Goal: Information Seeking & Learning: Learn about a topic

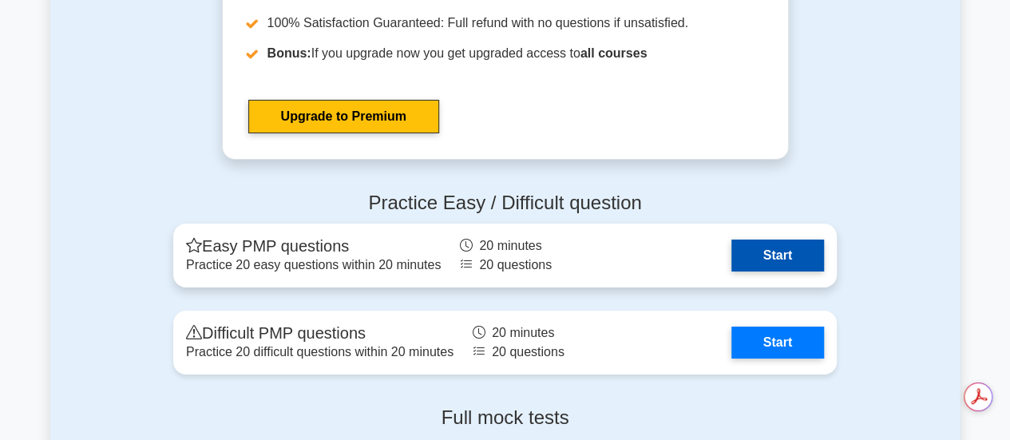
click at [744, 257] on link "Start" at bounding box center [778, 256] width 93 height 32
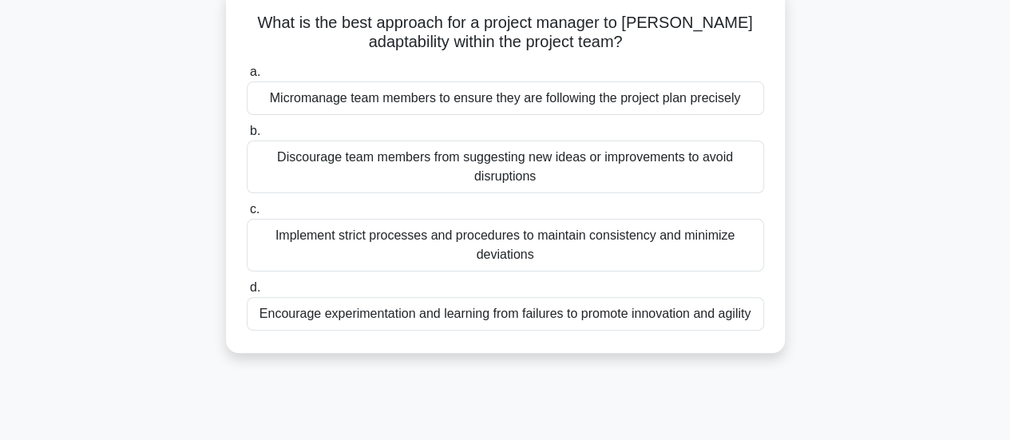
scroll to position [114, 0]
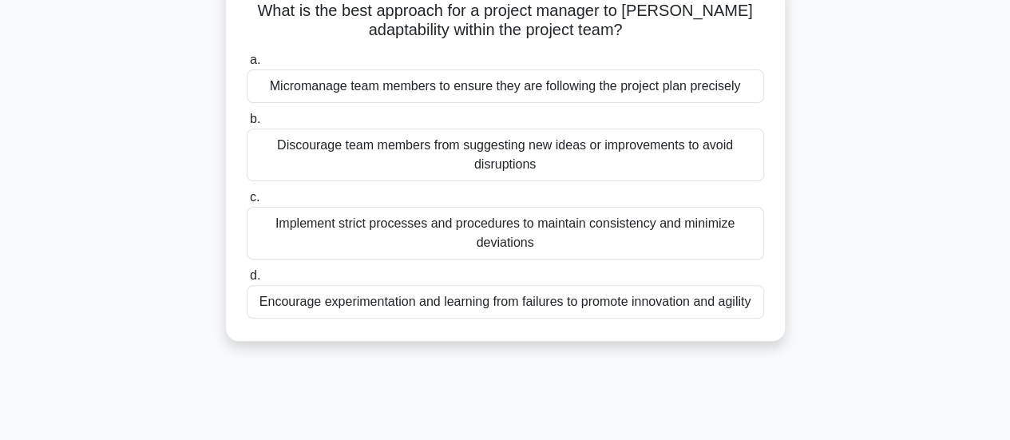
click at [605, 300] on div "Encourage experimentation and learning from failures to promote innovation and …" at bounding box center [506, 302] width 518 height 34
click at [247, 281] on input "d. Encourage experimentation and learning from failures to promote innovation a…" at bounding box center [247, 276] width 0 height 10
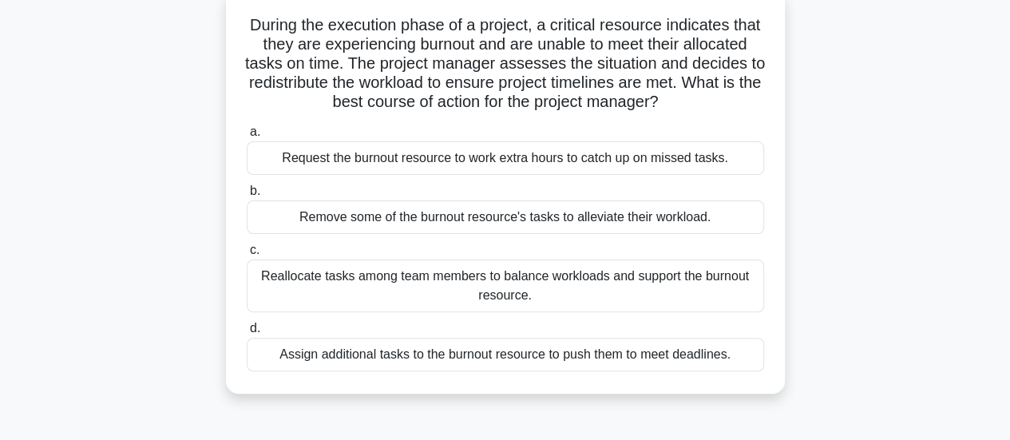
scroll to position [112, 0]
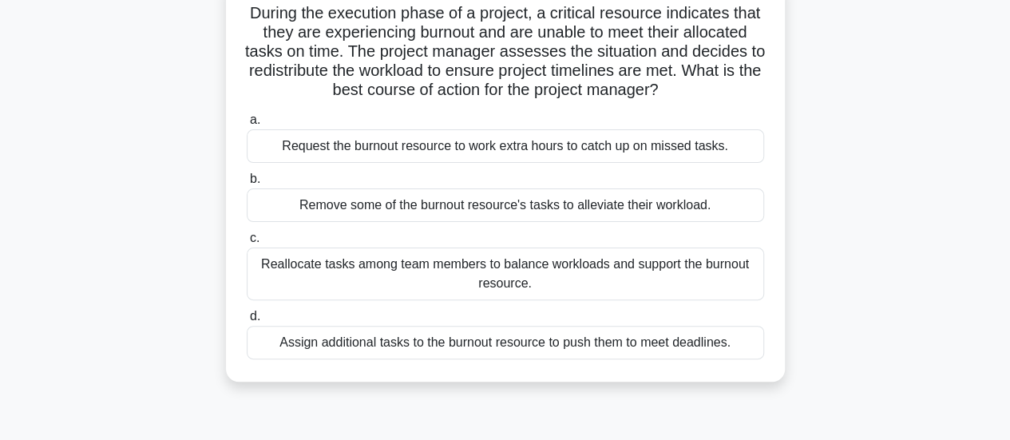
click at [619, 273] on div "Reallocate tasks among team members to balance workloads and support the burnou…" at bounding box center [506, 274] width 518 height 53
click at [247, 244] on input "c. Reallocate tasks among team members to balance workloads and support the bur…" at bounding box center [247, 238] width 0 height 10
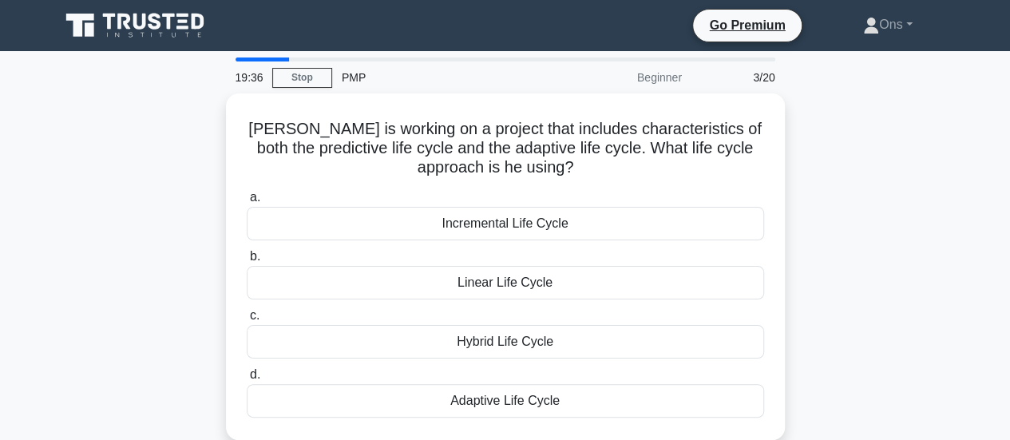
scroll to position [0, 0]
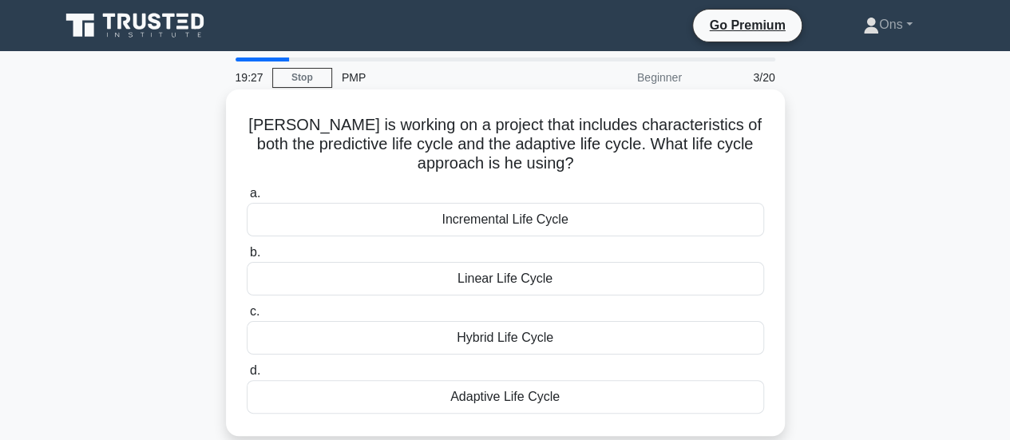
click at [684, 343] on div "Hybrid Life Cycle" at bounding box center [506, 338] width 518 height 34
click at [247, 317] on input "c. Hybrid Life Cycle" at bounding box center [247, 312] width 0 height 10
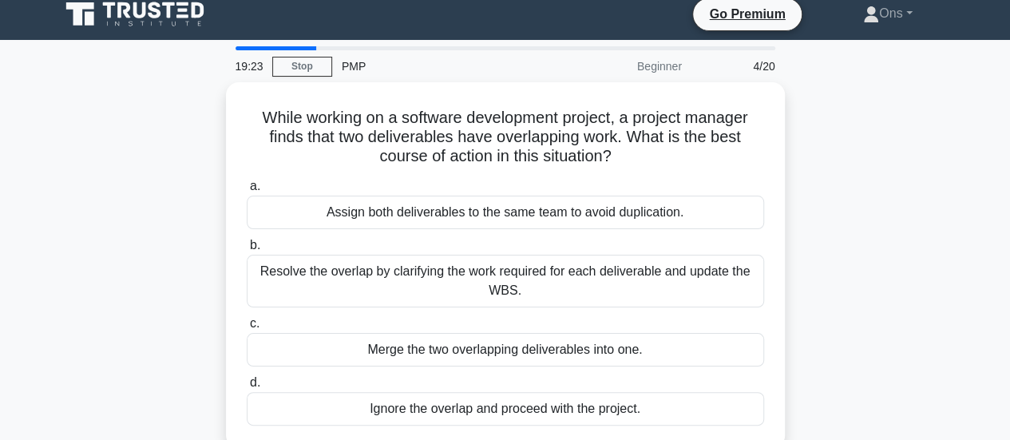
scroll to position [13, 0]
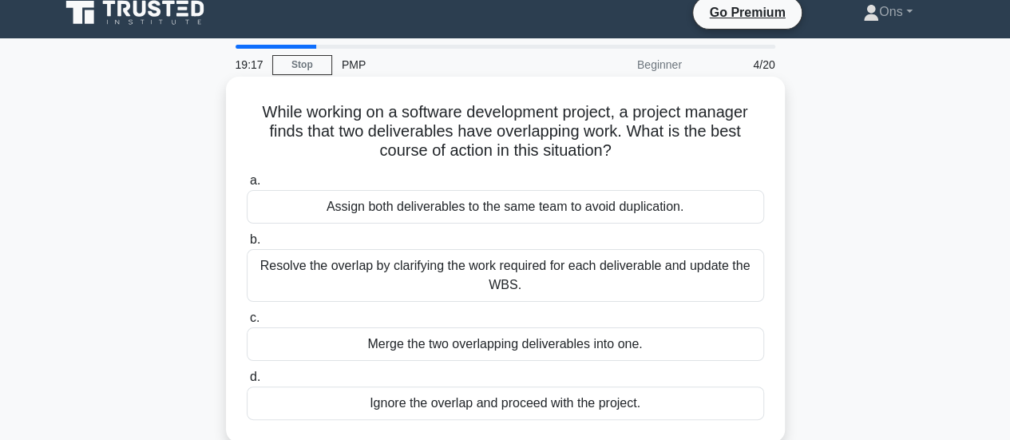
click at [629, 269] on div "Resolve the overlap by clarifying the work required for each deliverable and up…" at bounding box center [506, 275] width 518 height 53
click at [247, 245] on input "b. Resolve the overlap by clarifying the work required for each deliverable and…" at bounding box center [247, 240] width 0 height 10
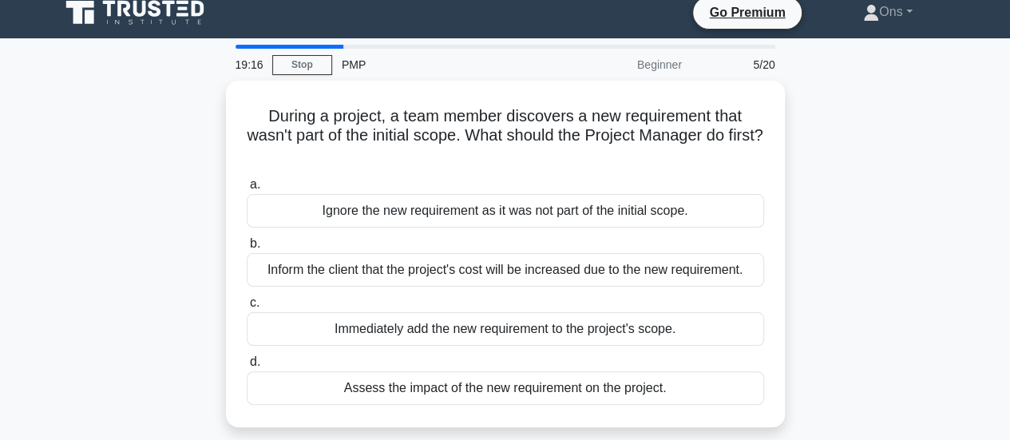
scroll to position [0, 0]
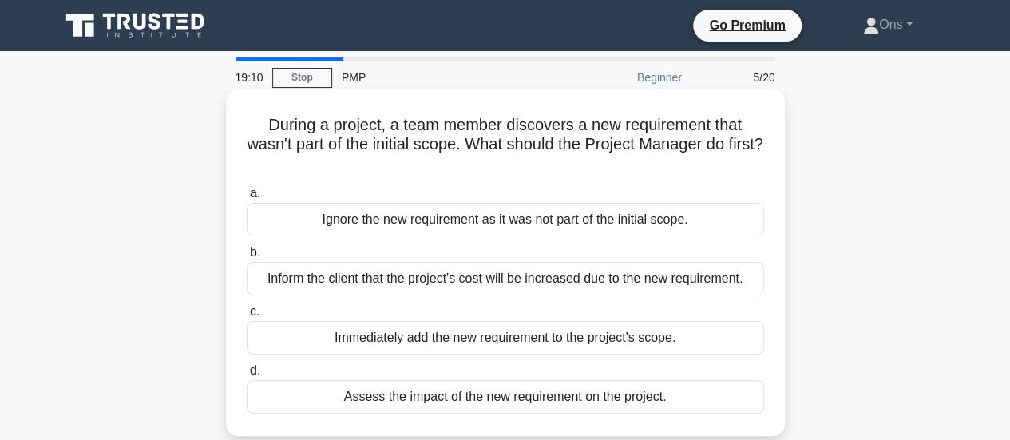
click at [706, 410] on div "Assess the impact of the new requirement on the project." at bounding box center [506, 397] width 518 height 34
click at [247, 376] on input "d. Assess the impact of the new requirement on the project." at bounding box center [247, 371] width 0 height 10
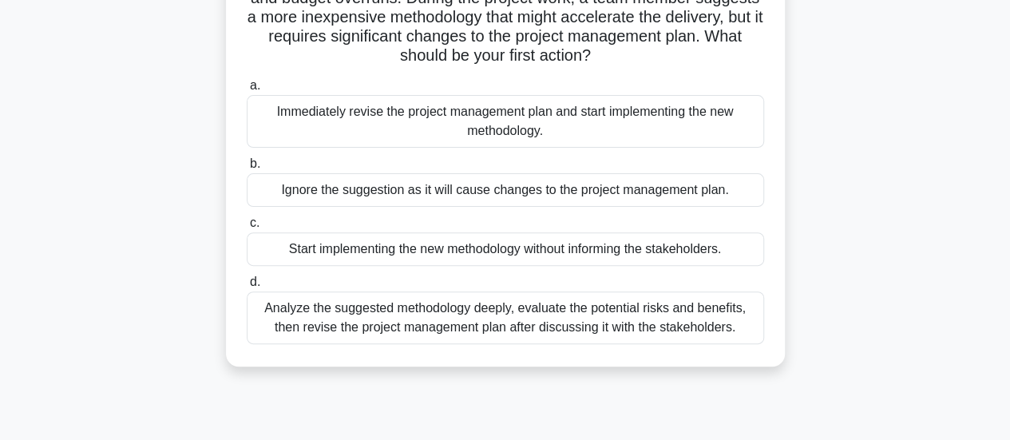
scroll to position [149, 0]
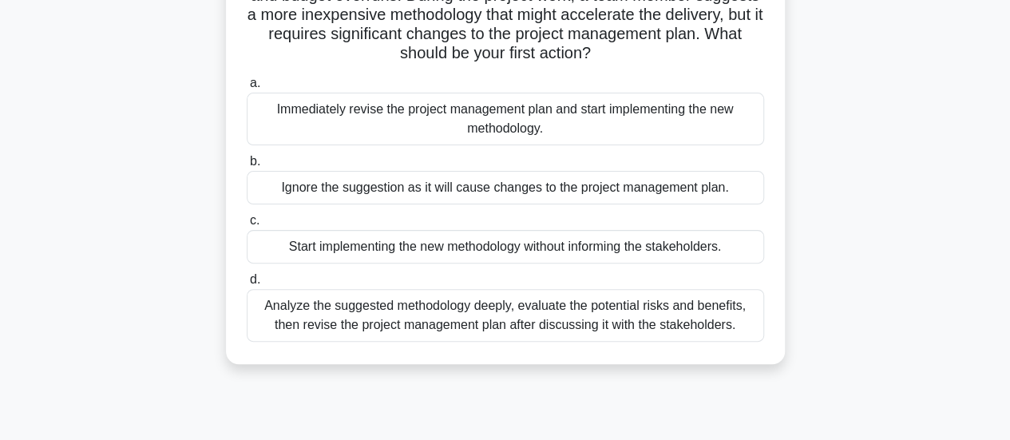
click at [629, 323] on div "Analyze the suggested methodology deeply, evaluate the potential risks and bene…" at bounding box center [506, 315] width 518 height 53
click at [247, 285] on input "d. Analyze the suggested methodology deeply, evaluate the potential risks and b…" at bounding box center [247, 280] width 0 height 10
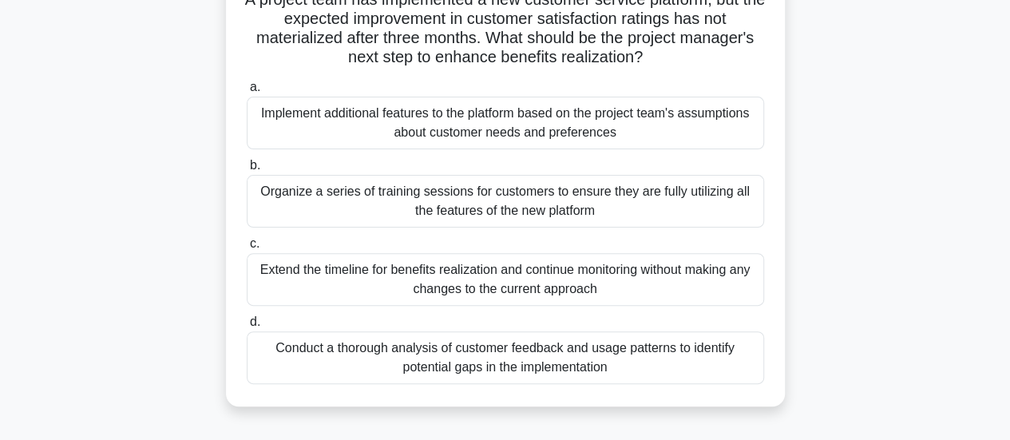
scroll to position [131, 0]
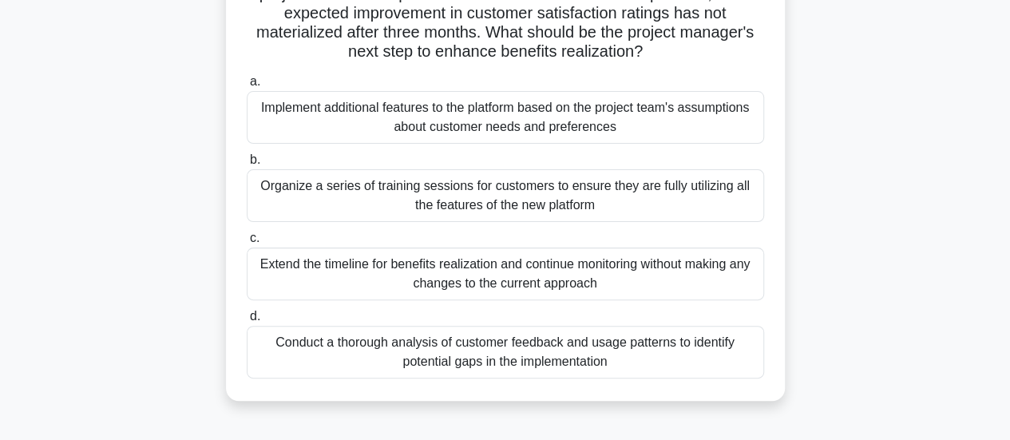
click at [684, 354] on div "Conduct a thorough analysis of customer feedback and usage patterns to identify…" at bounding box center [506, 352] width 518 height 53
click at [247, 322] on input "d. Conduct a thorough analysis of customer feedback and usage patterns to ident…" at bounding box center [247, 316] width 0 height 10
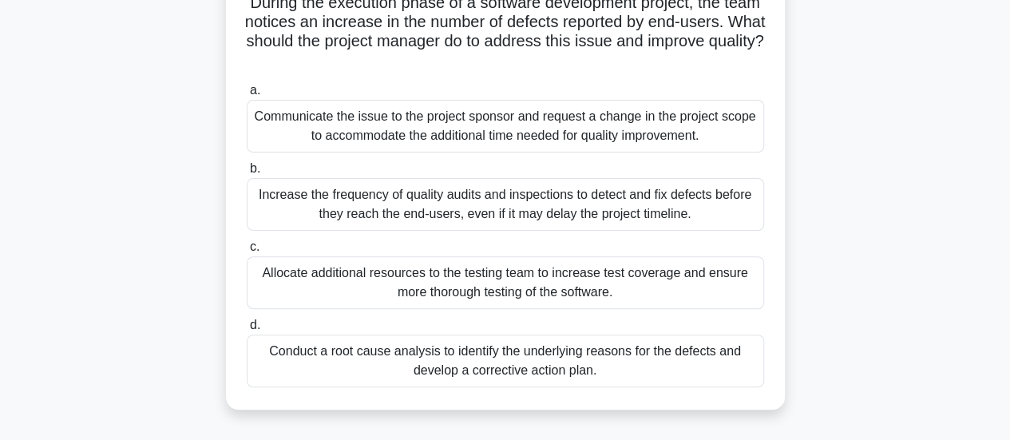
scroll to position [132, 0]
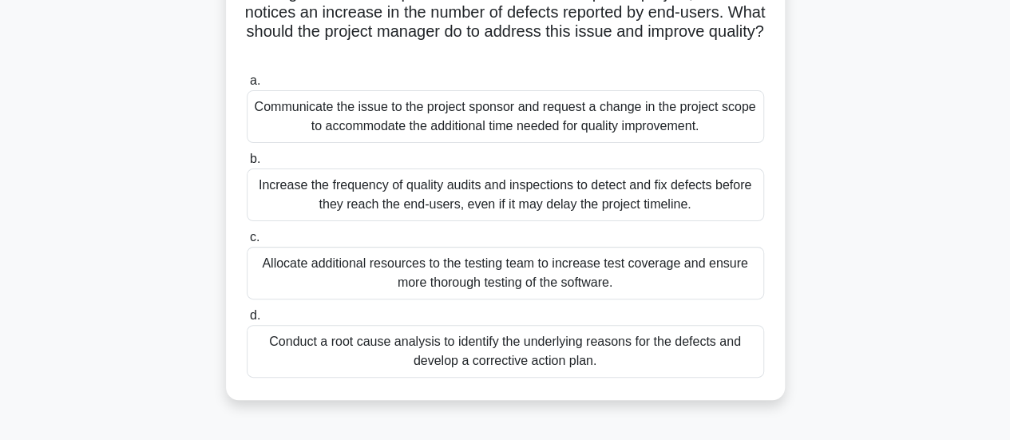
click at [641, 351] on div "Conduct a root cause analysis to identify the underlying reasons for the defect…" at bounding box center [506, 351] width 518 height 53
click at [247, 321] on input "d. Conduct a root cause analysis to identify the underlying reasons for the def…" at bounding box center [247, 316] width 0 height 10
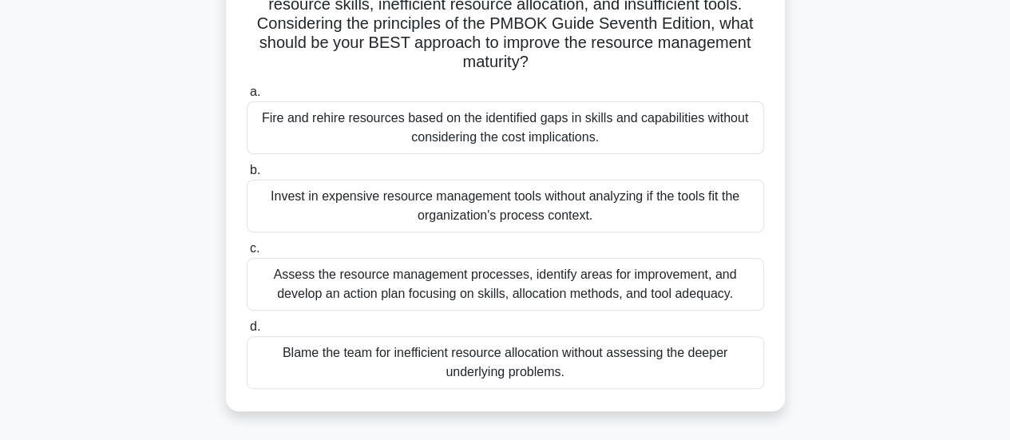
scroll to position [195, 0]
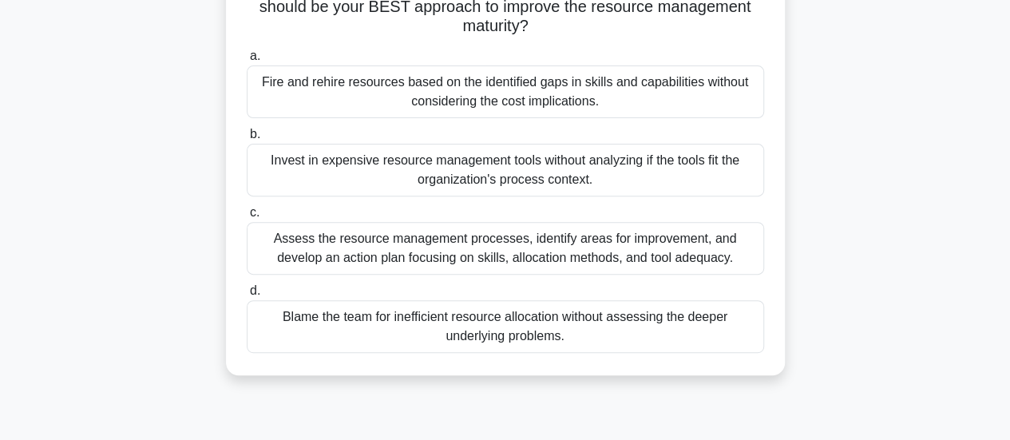
click at [672, 272] on div "Assess the resource management processes, identify areas for improvement, and d…" at bounding box center [506, 248] width 518 height 53
click at [247, 218] on input "c. Assess the resource management processes, identify areas for improvement, an…" at bounding box center [247, 213] width 0 height 10
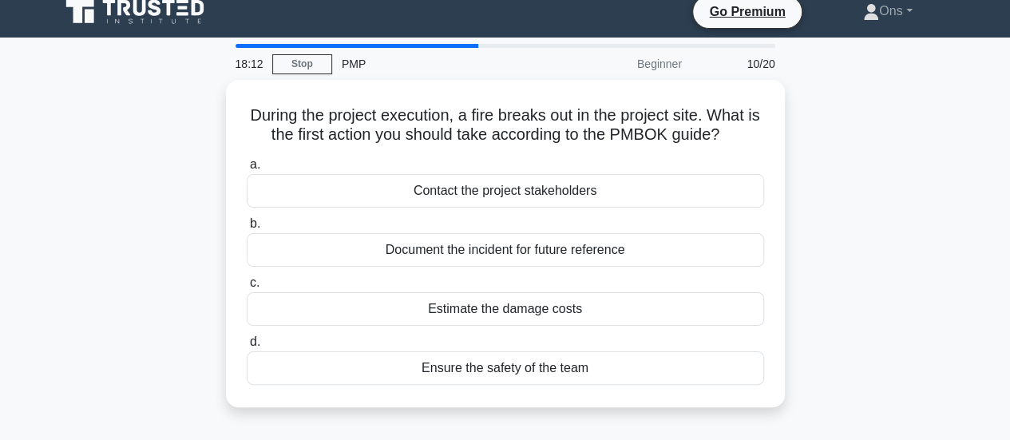
scroll to position [14, 0]
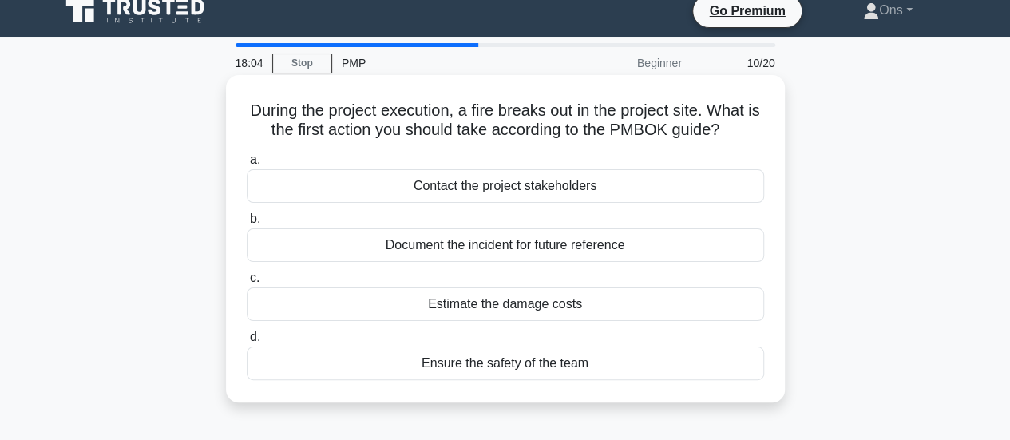
click at [693, 363] on div "Ensure the safety of the team" at bounding box center [506, 364] width 518 height 34
click at [247, 343] on input "d. Ensure the safety of the team" at bounding box center [247, 337] width 0 height 10
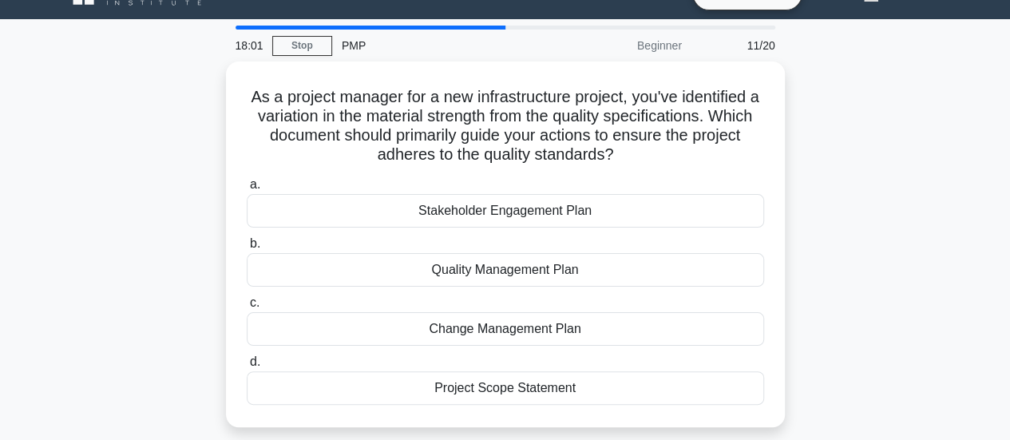
scroll to position [33, 0]
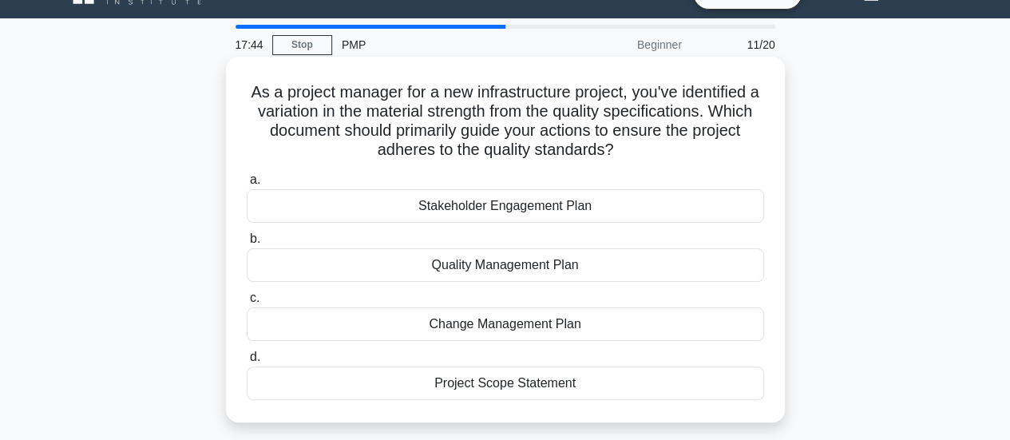
click at [678, 264] on div "Quality Management Plan" at bounding box center [506, 265] width 518 height 34
click at [247, 244] on input "b. Quality Management Plan" at bounding box center [247, 239] width 0 height 10
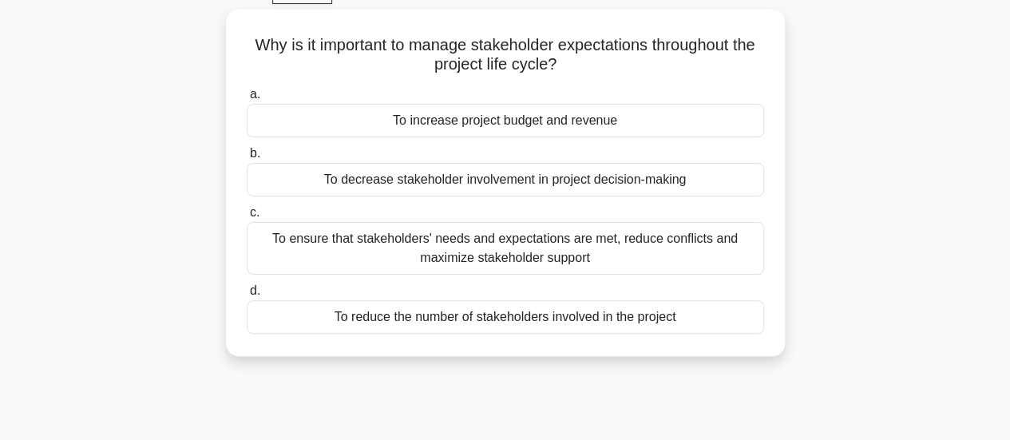
scroll to position [87, 0]
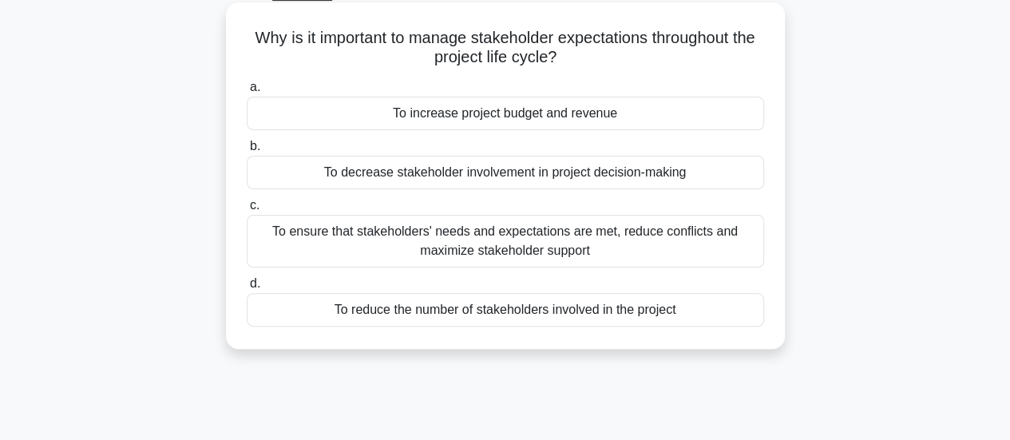
click at [665, 241] on div "To ensure that stakeholders' needs and expectations are met, reduce conflicts a…" at bounding box center [506, 241] width 518 height 53
click at [247, 211] on input "c. To ensure that stakeholders' needs and expectations are met, reduce conflict…" at bounding box center [247, 205] width 0 height 10
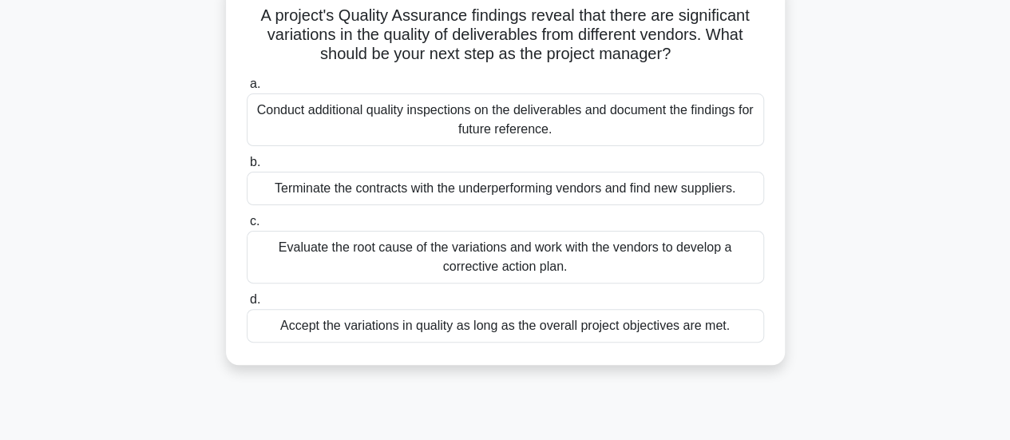
scroll to position [110, 0]
click at [645, 253] on div "Evaluate the root cause of the variations and work with the vendors to develop …" at bounding box center [506, 256] width 518 height 53
click at [247, 226] on input "c. Evaluate the root cause of the variations and work with the vendors to devel…" at bounding box center [247, 221] width 0 height 10
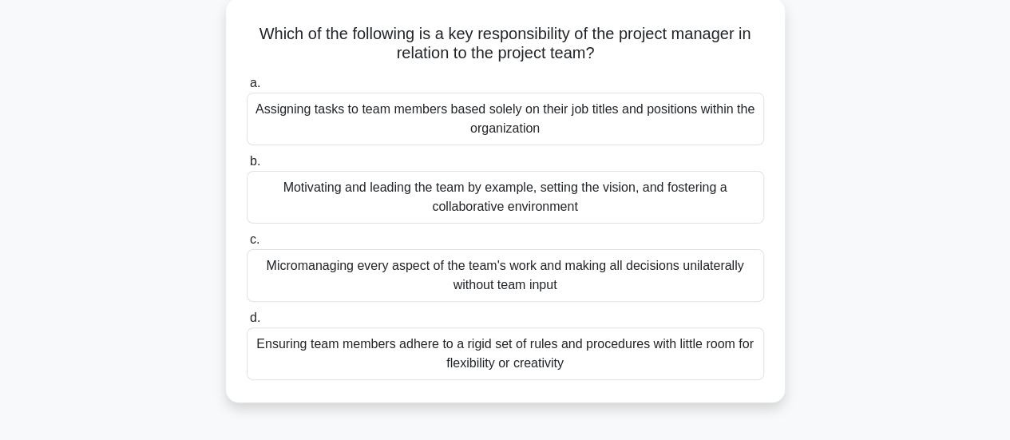
scroll to position [94, 0]
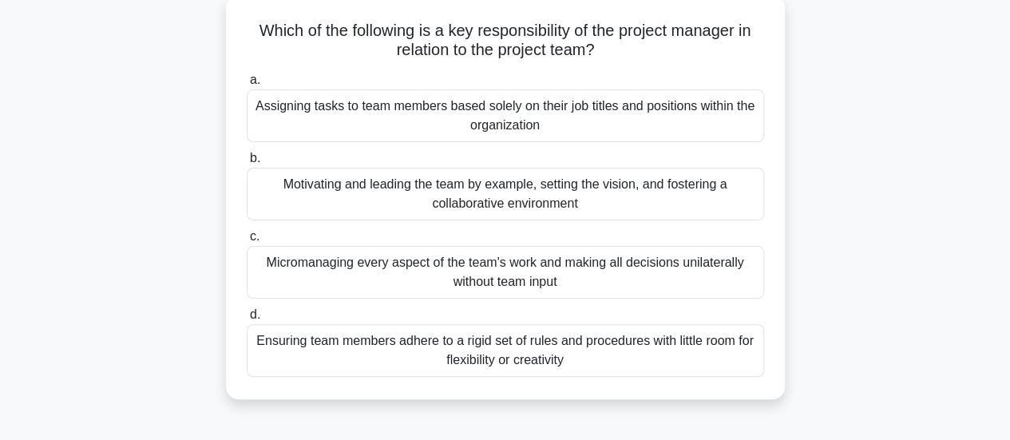
click at [688, 213] on div "Motivating and leading the team by example, setting the vision, and fostering a…" at bounding box center [506, 194] width 518 height 53
click at [247, 164] on input "b. Motivating and leading the team by example, setting the vision, and fosterin…" at bounding box center [247, 158] width 0 height 10
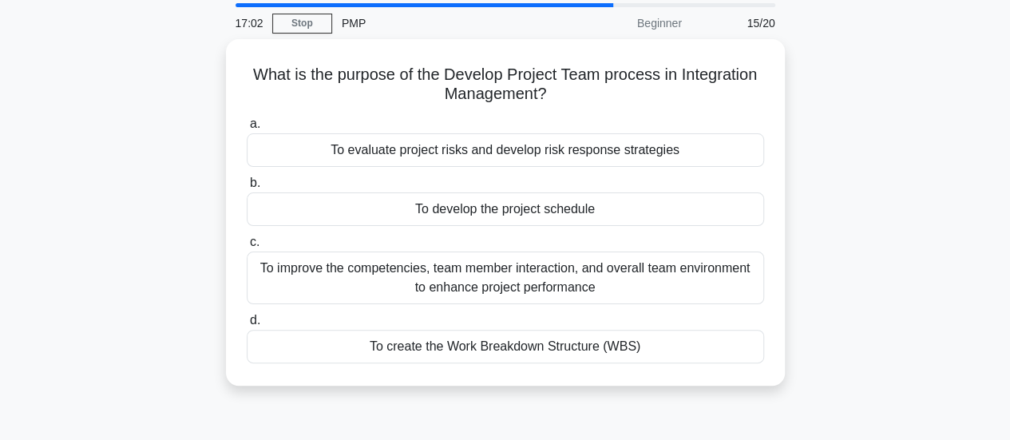
scroll to position [55, 0]
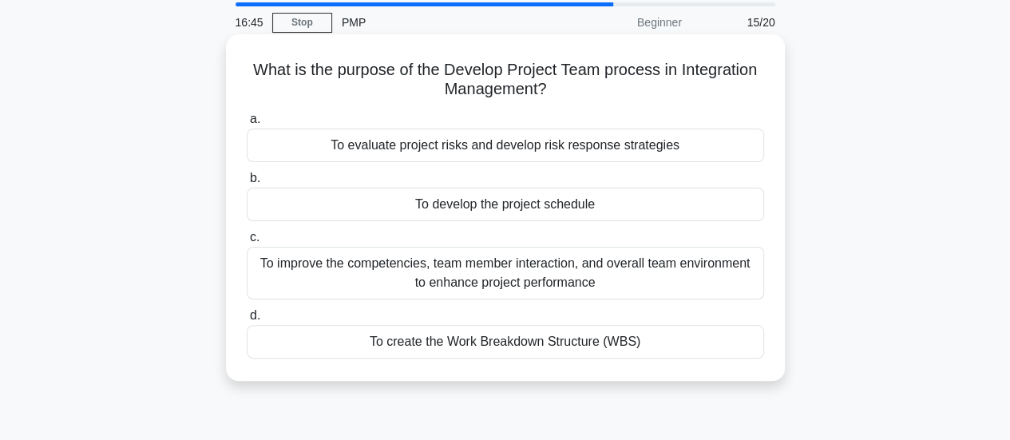
click at [736, 287] on div "To improve the competencies, team member interaction, and overall team environm…" at bounding box center [506, 273] width 518 height 53
click at [247, 243] on input "c. To improve the competencies, team member interaction, and overall team envir…" at bounding box center [247, 237] width 0 height 10
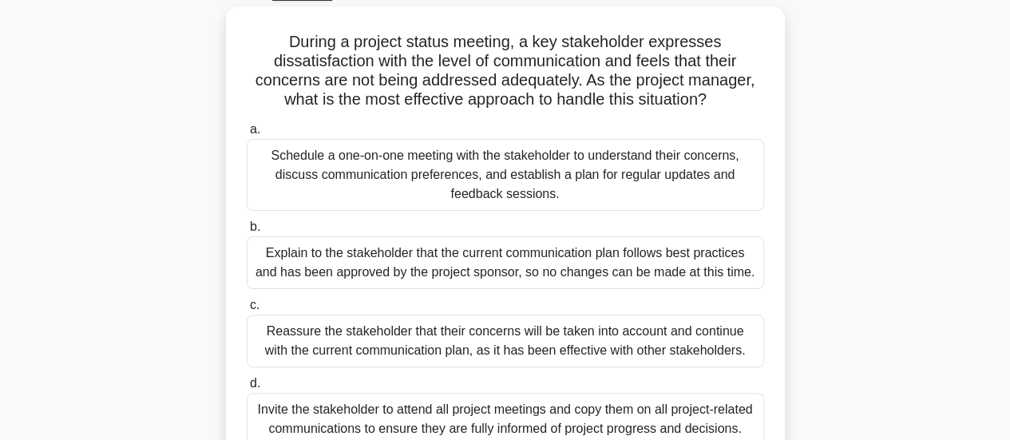
scroll to position [89, 0]
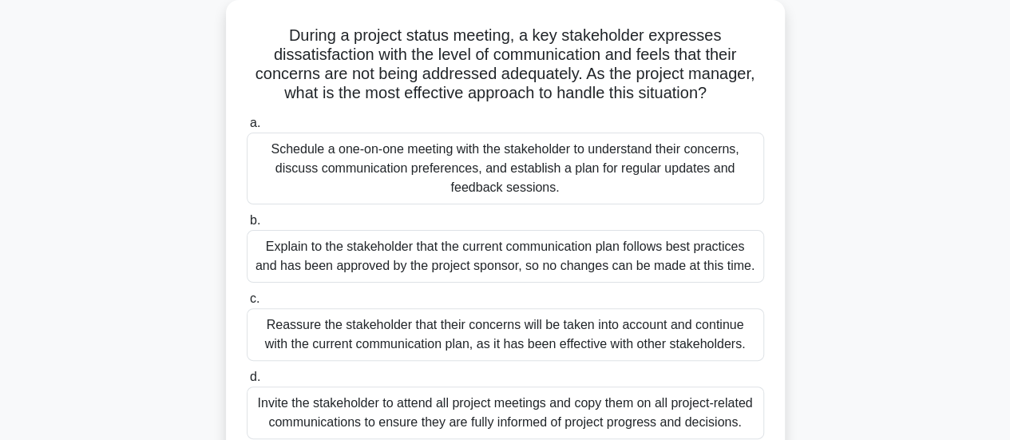
click at [613, 170] on div "Schedule a one-on-one meeting with the stakeholder to understand their concerns…" at bounding box center [506, 169] width 518 height 72
click at [247, 129] on input "a. Schedule a one-on-one meeting with the stakeholder to understand their conce…" at bounding box center [247, 123] width 0 height 10
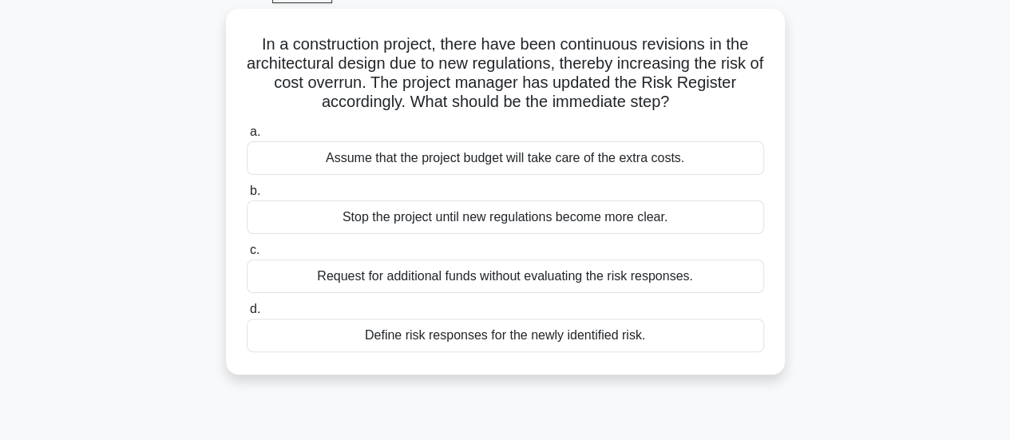
scroll to position [87, 0]
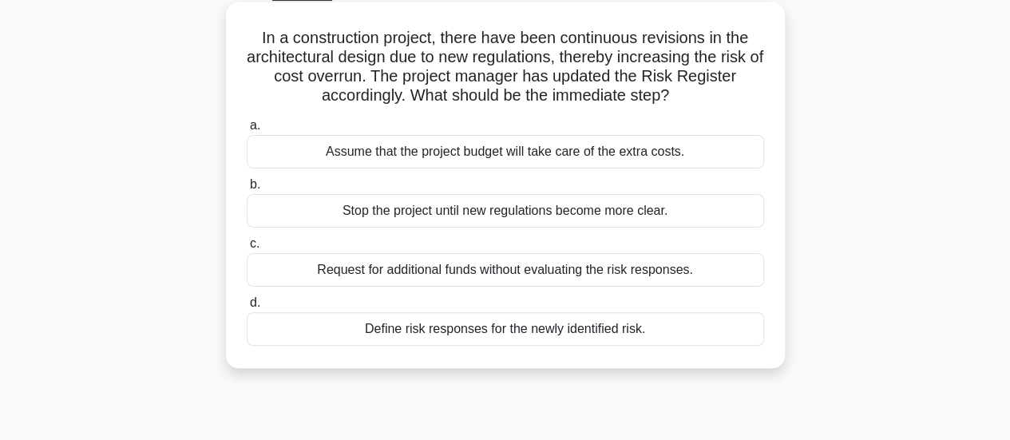
click at [691, 330] on div "Define risk responses for the newly identified risk." at bounding box center [506, 329] width 518 height 34
click at [247, 308] on input "d. Define risk responses for the newly identified risk." at bounding box center [247, 303] width 0 height 10
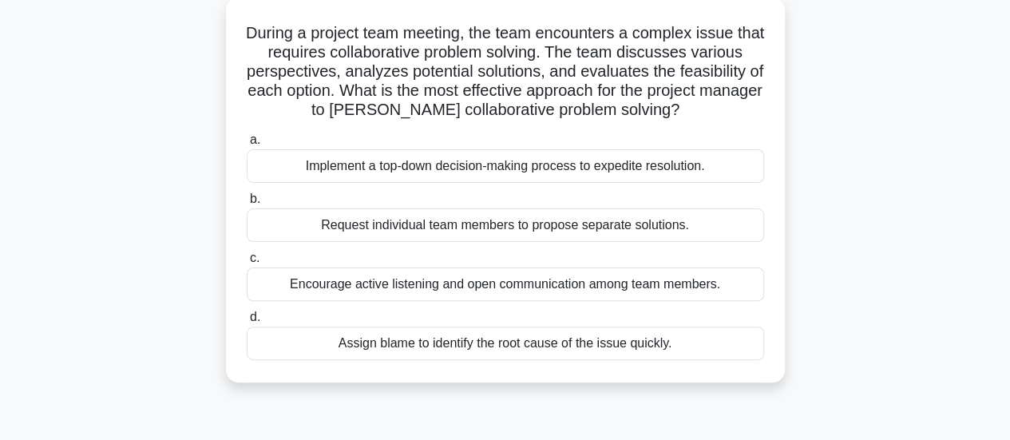
scroll to position [97, 0]
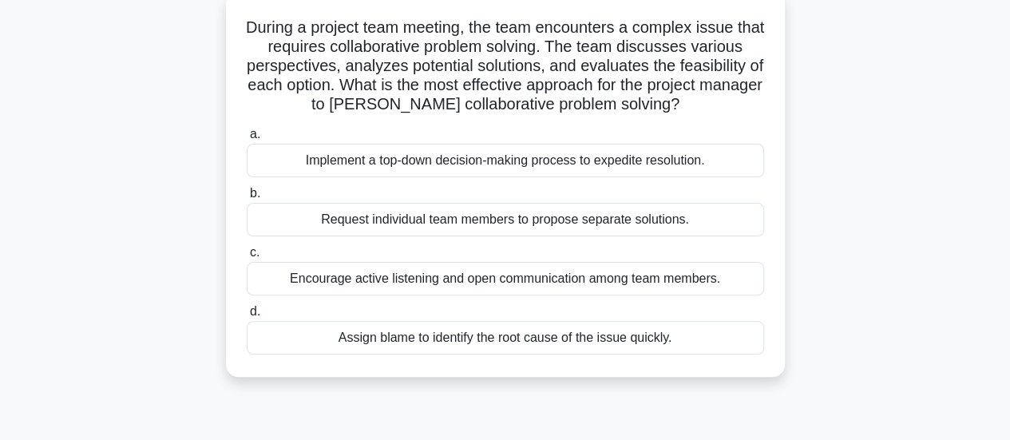
click at [613, 285] on div "Encourage active listening and open communication among team members." at bounding box center [506, 279] width 518 height 34
click at [247, 258] on input "c. Encourage active listening and open communication among team members." at bounding box center [247, 253] width 0 height 10
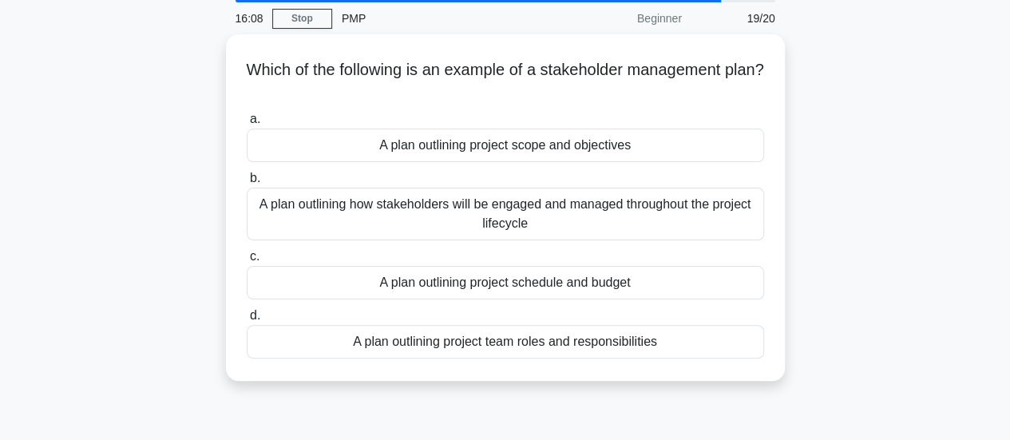
scroll to position [65, 0]
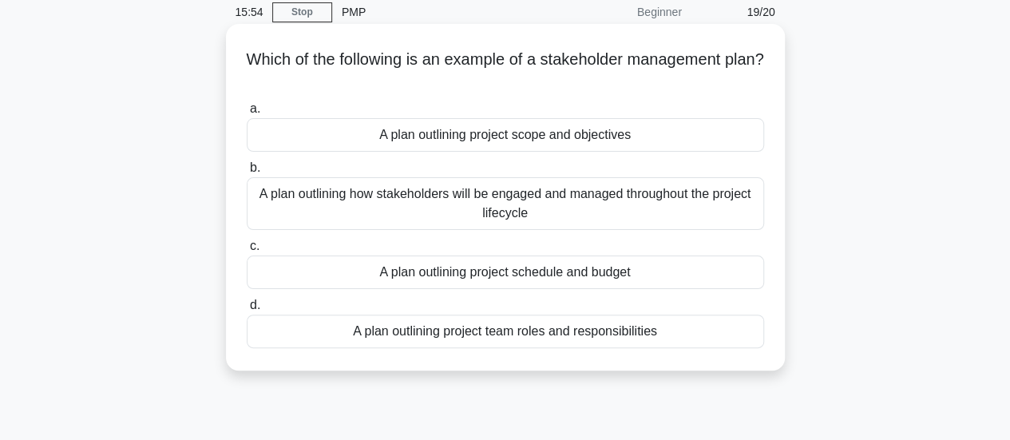
click at [647, 204] on div "A plan outlining how stakeholders will be engaged and managed throughout the pr…" at bounding box center [506, 203] width 518 height 53
click at [247, 173] on input "b. A plan outlining how stakeholders will be engaged and managed throughout the…" at bounding box center [247, 168] width 0 height 10
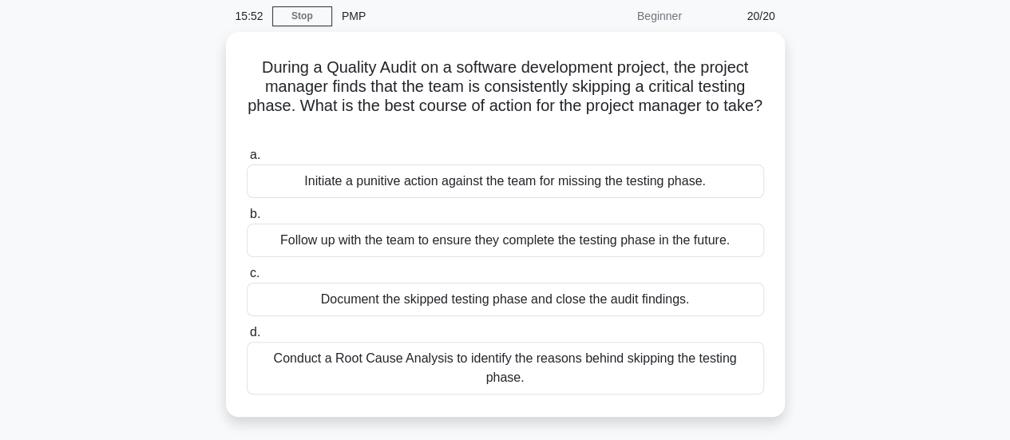
scroll to position [64, 0]
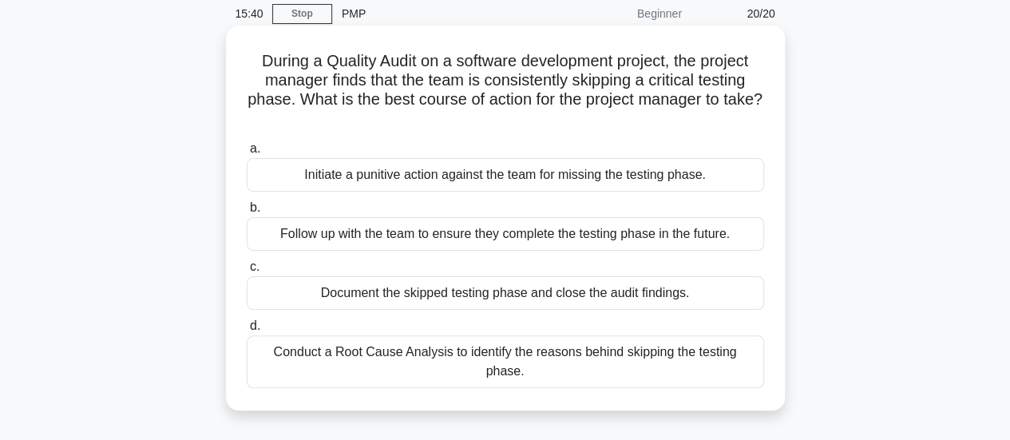
click at [604, 356] on div "Conduct a Root Cause Analysis to identify the reasons behind skipping the testi…" at bounding box center [506, 361] width 518 height 53
click at [247, 331] on input "d. Conduct a Root Cause Analysis to identify the reasons behind skipping the te…" at bounding box center [247, 326] width 0 height 10
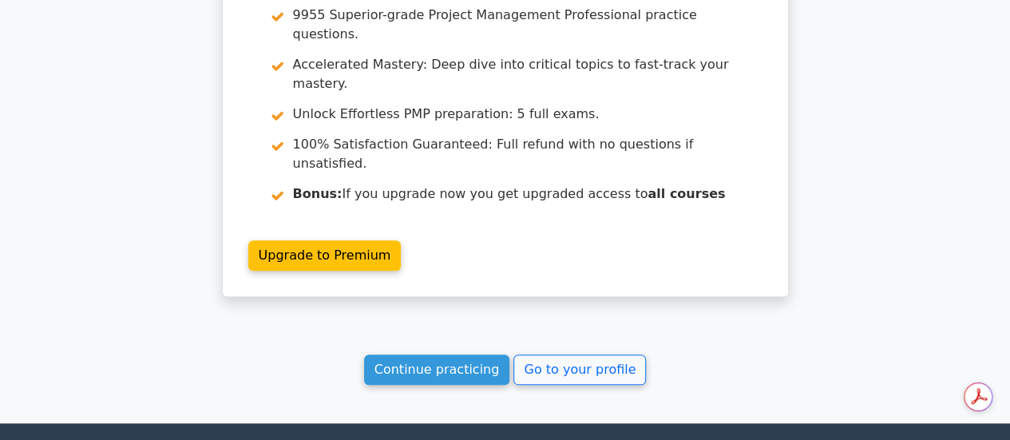
scroll to position [3687, 0]
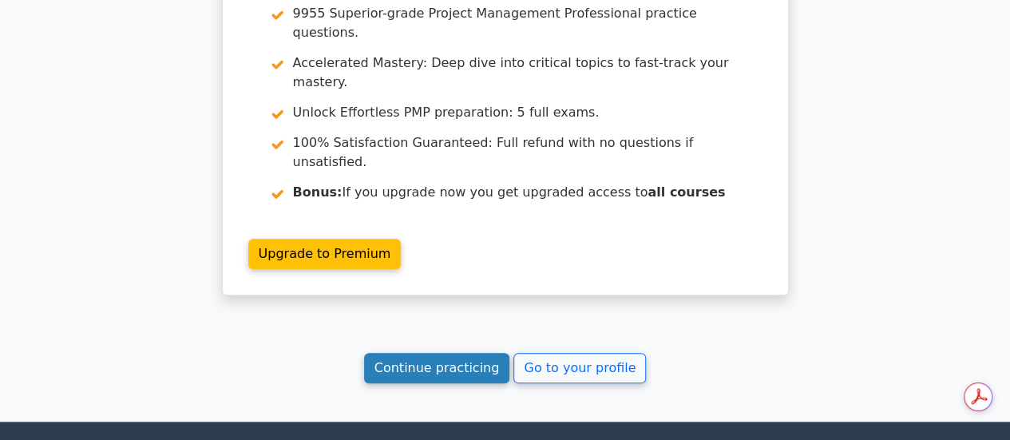
click at [425, 353] on link "Continue practicing" at bounding box center [437, 368] width 146 height 30
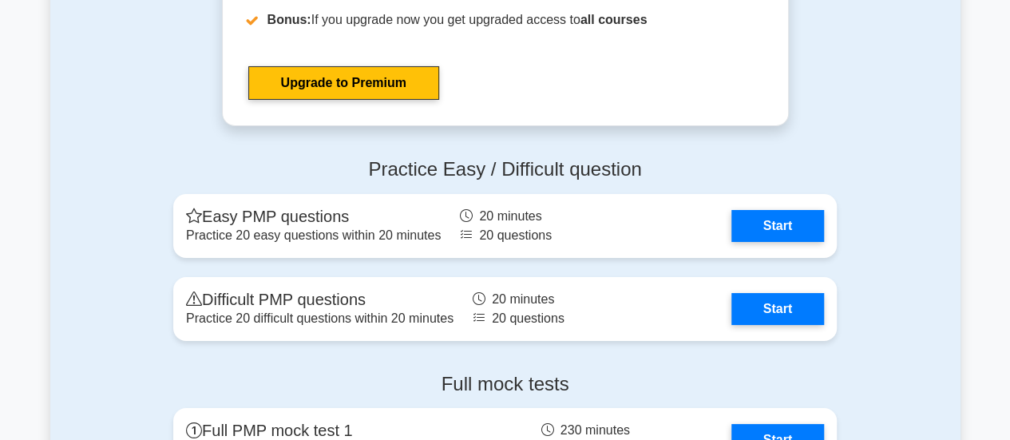
scroll to position [5893, 0]
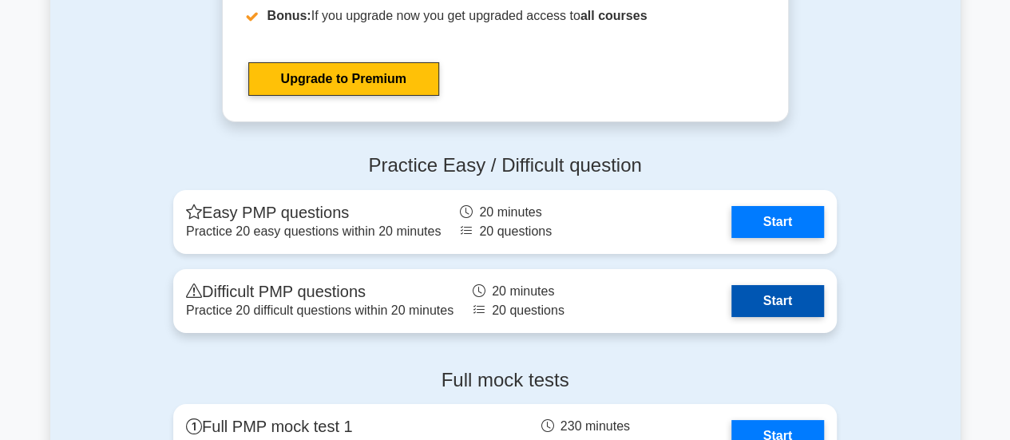
click at [781, 301] on link "Start" at bounding box center [778, 301] width 93 height 32
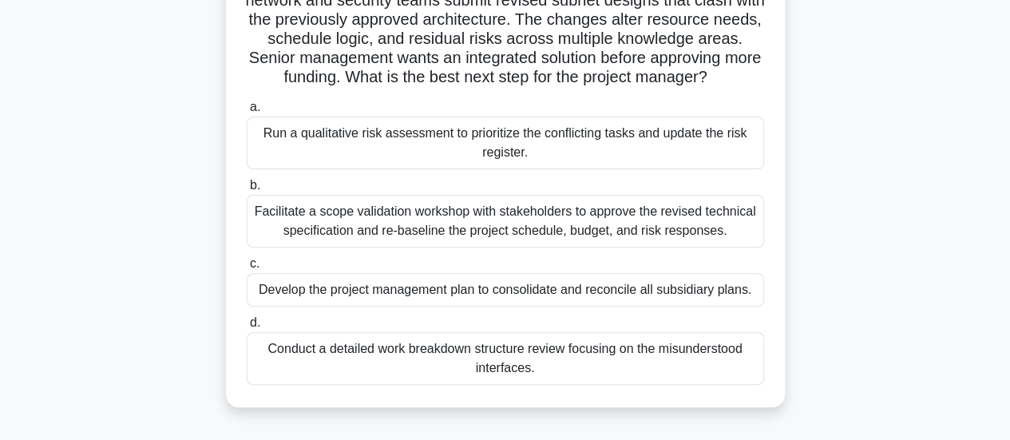
scroll to position [149, 0]
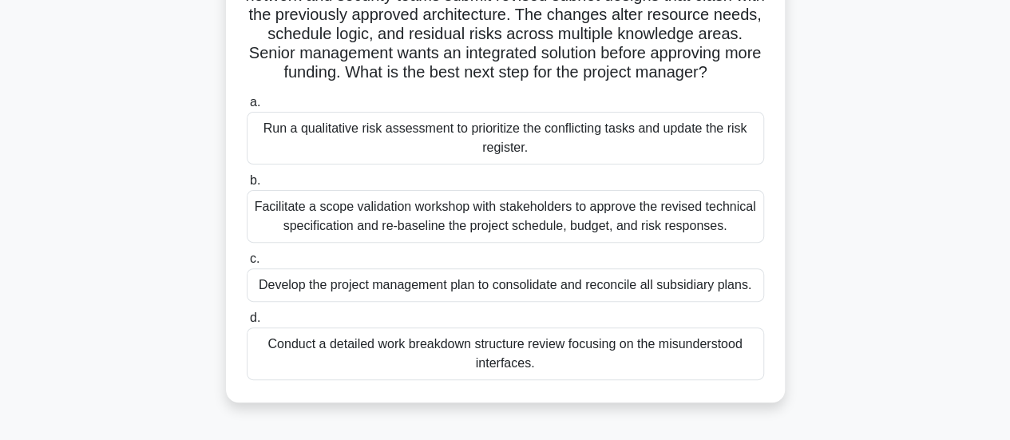
click at [662, 371] on div "Conduct a detailed work breakdown structure review focusing on the misunderstoo…" at bounding box center [506, 353] width 518 height 53
click at [247, 323] on input "d. Conduct a detailed work breakdown structure review focusing on the misunders…" at bounding box center [247, 318] width 0 height 10
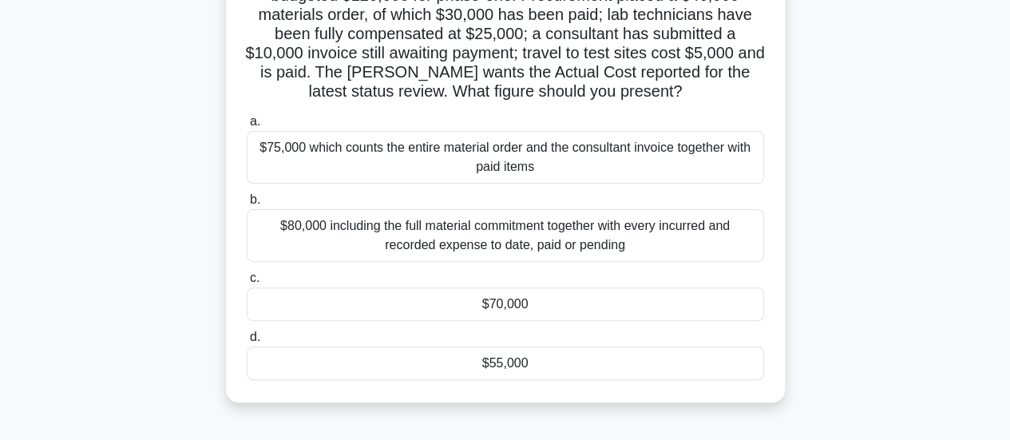
scroll to position [149, 0]
click at [633, 153] on div "$75,000 which counts the entire material order and the consultant invoice toget…" at bounding box center [506, 156] width 518 height 53
click at [247, 126] on input "a. $75,000 which counts the entire material order and the consultant invoice to…" at bounding box center [247, 121] width 0 height 10
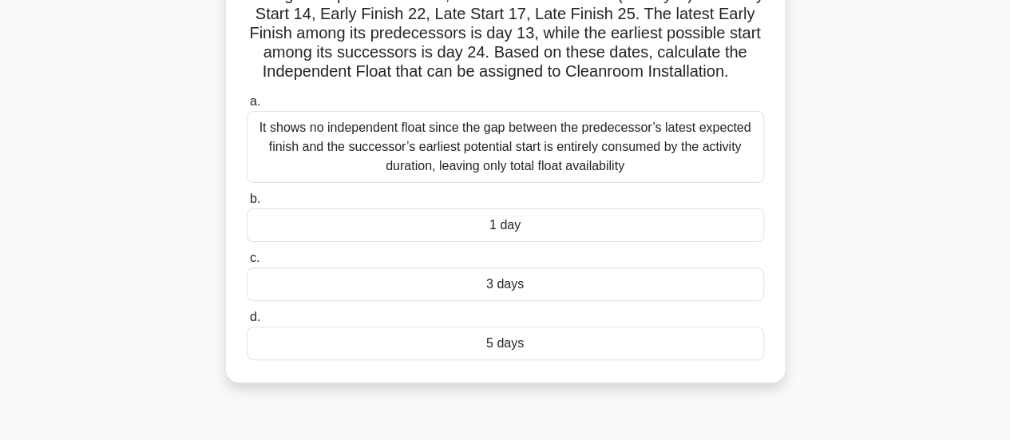
scroll to position [145, 0]
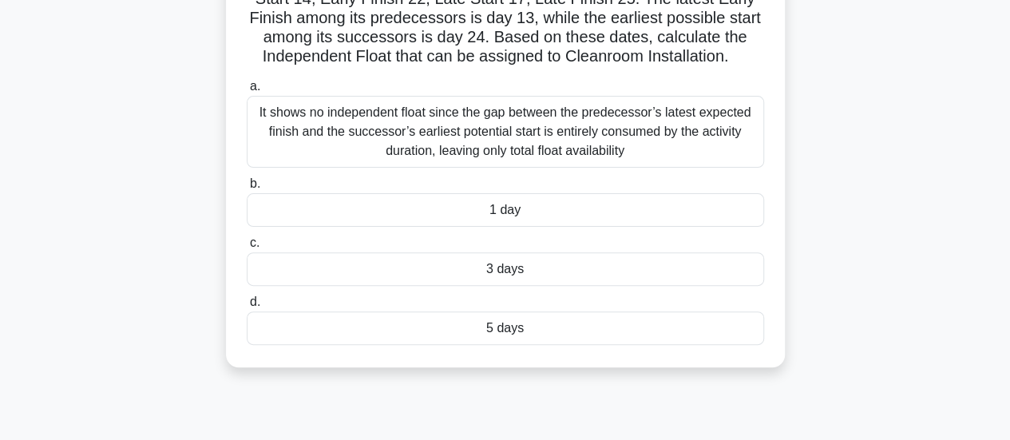
click at [649, 273] on div "3 days" at bounding box center [506, 269] width 518 height 34
click at [247, 248] on input "c. 3 days" at bounding box center [247, 243] width 0 height 10
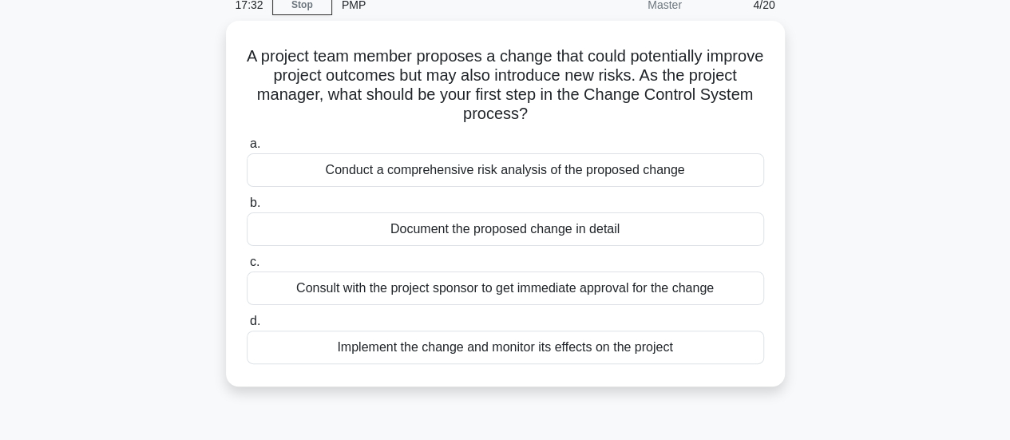
scroll to position [73, 0]
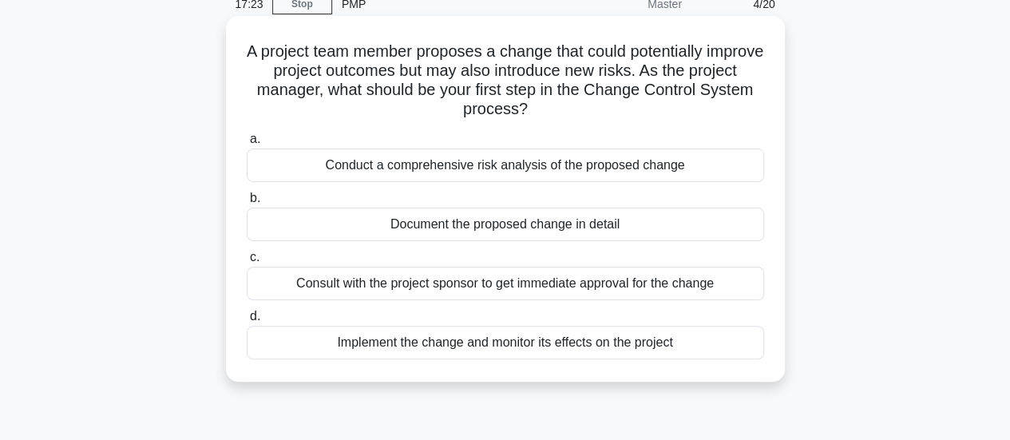
click at [692, 157] on div "Conduct a comprehensive risk analysis of the proposed change" at bounding box center [506, 166] width 518 height 34
click at [247, 145] on input "a. Conduct a comprehensive risk analysis of the proposed change" at bounding box center [247, 139] width 0 height 10
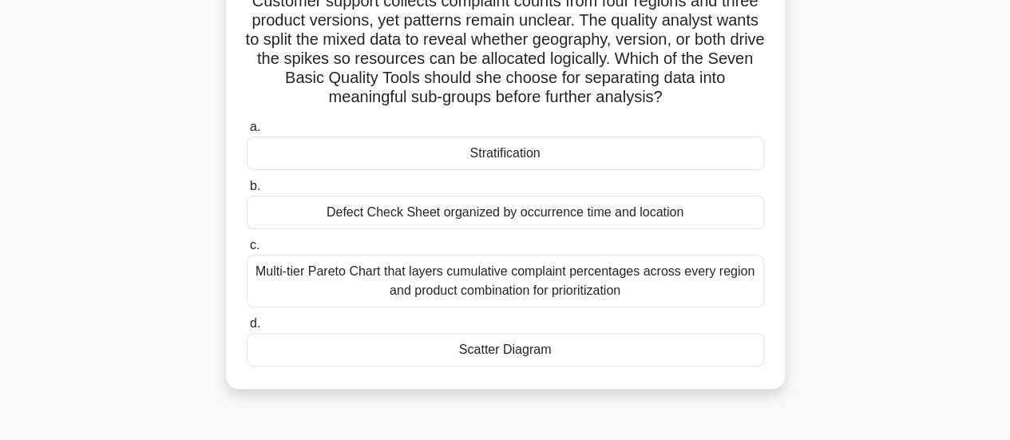
scroll to position [130, 0]
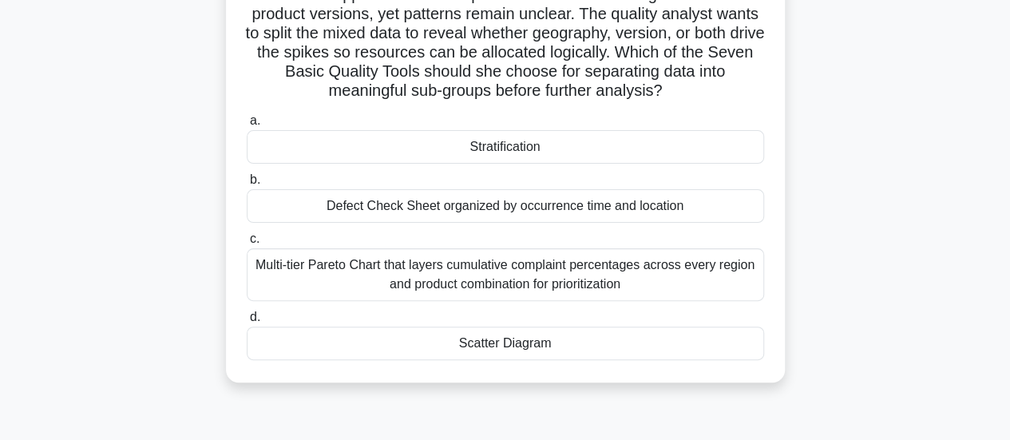
click at [677, 268] on div "Multi-tier Pareto Chart that layers cumulative complaint percentages across eve…" at bounding box center [506, 274] width 518 height 53
click at [247, 244] on input "c. Multi-tier Pareto Chart that layers cumulative complaint percentages across …" at bounding box center [247, 239] width 0 height 10
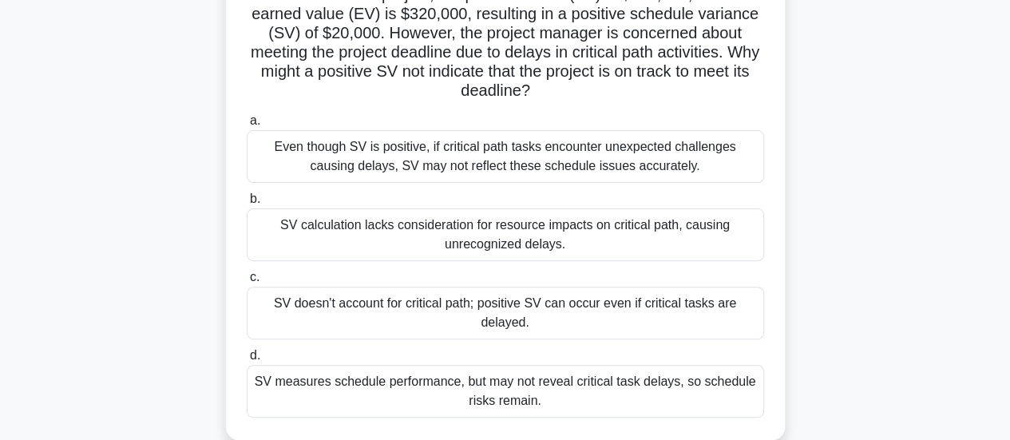
scroll to position [136, 0]
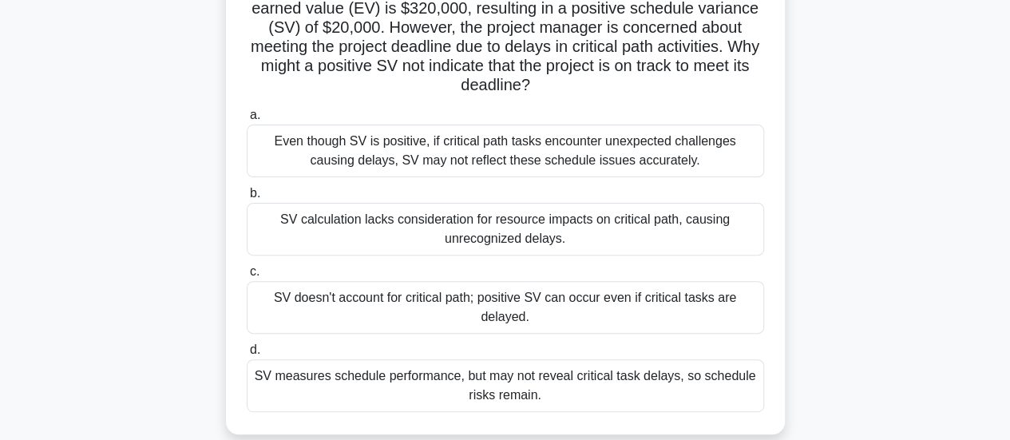
click at [635, 234] on div "SV calculation lacks consideration for resource impacts on critical path, causi…" at bounding box center [506, 229] width 518 height 53
click at [247, 199] on input "b. SV calculation lacks consideration for resource impacts on critical path, ca…" at bounding box center [247, 193] width 0 height 10
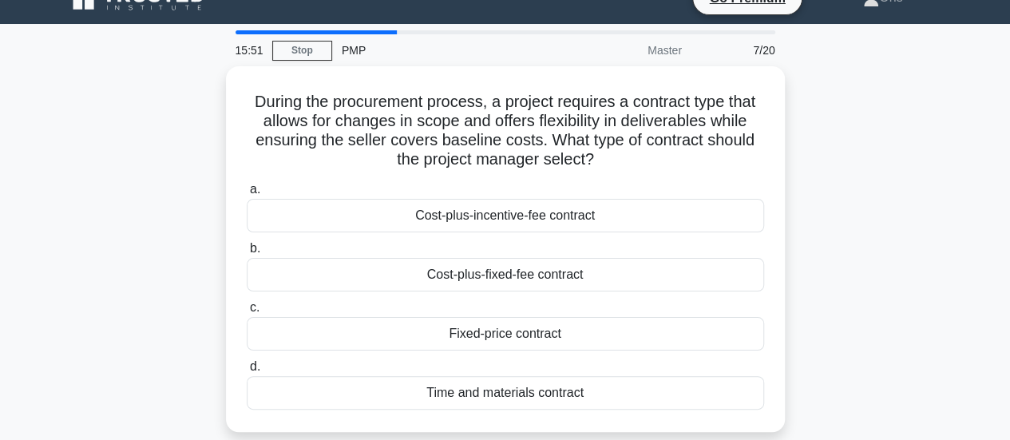
scroll to position [14, 0]
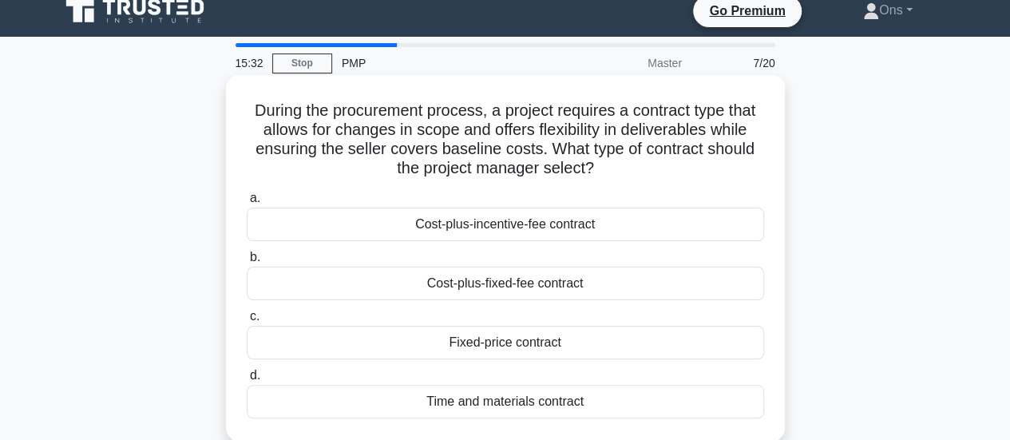
click at [616, 228] on div "Cost-plus-incentive-fee contract" at bounding box center [506, 225] width 518 height 34
click at [247, 204] on input "a. Cost-plus-incentive-fee contract" at bounding box center [247, 198] width 0 height 10
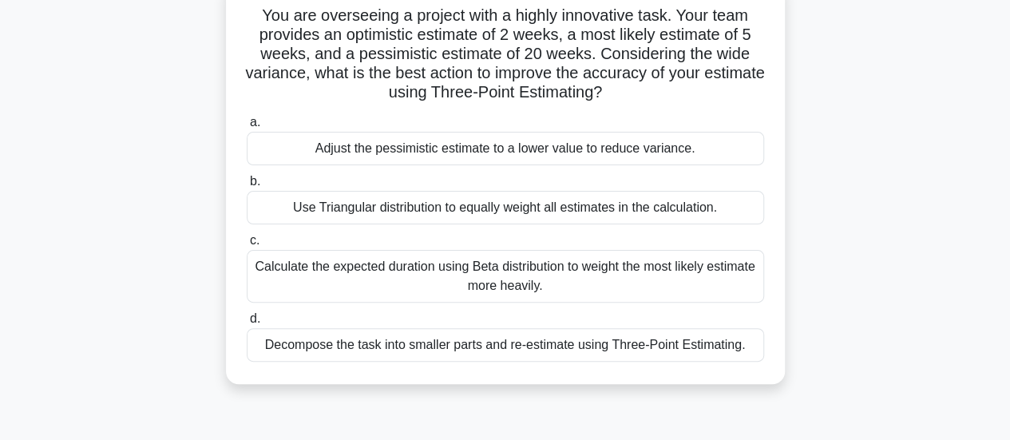
scroll to position [114, 0]
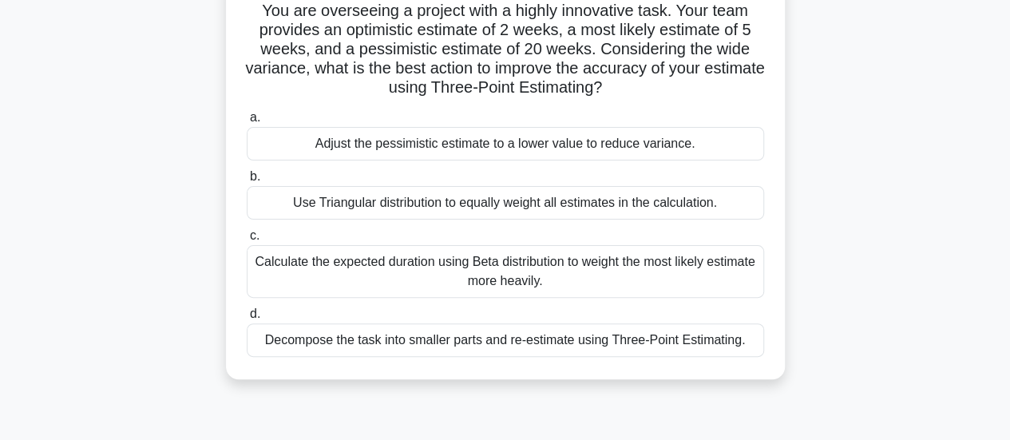
click at [629, 334] on div "Decompose the task into smaller parts and re-estimate using Three-Point Estimat…" at bounding box center [506, 340] width 518 height 34
click at [247, 319] on input "d. Decompose the task into smaller parts and re-estimate using Three-Point Esti…" at bounding box center [247, 314] width 0 height 10
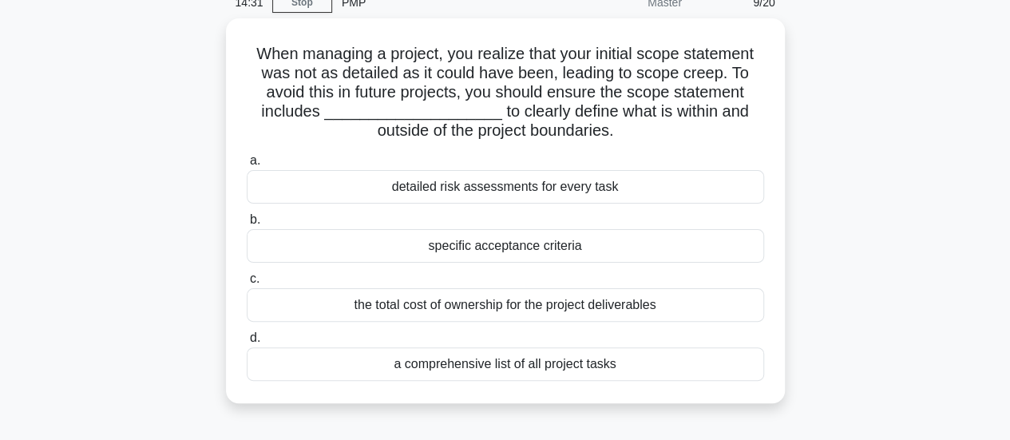
scroll to position [81, 0]
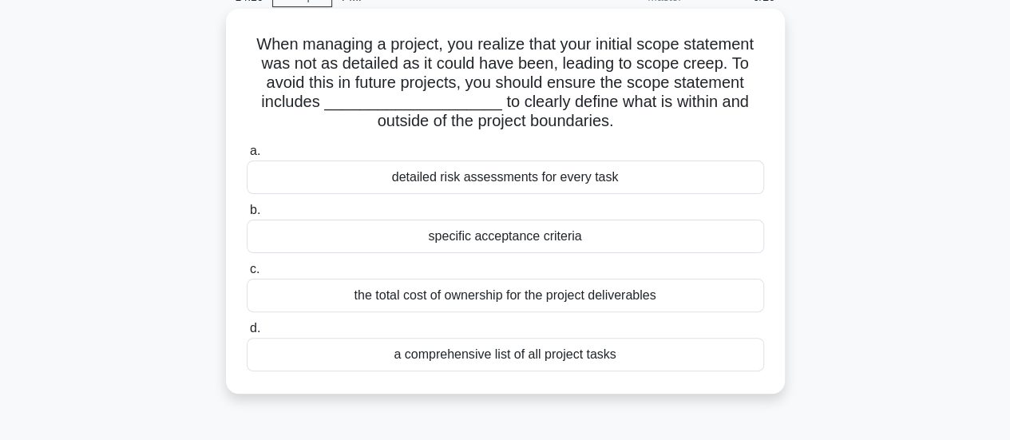
click at [700, 231] on div "specific acceptance criteria" at bounding box center [506, 237] width 518 height 34
click at [247, 216] on input "b. specific acceptance criteria" at bounding box center [247, 210] width 0 height 10
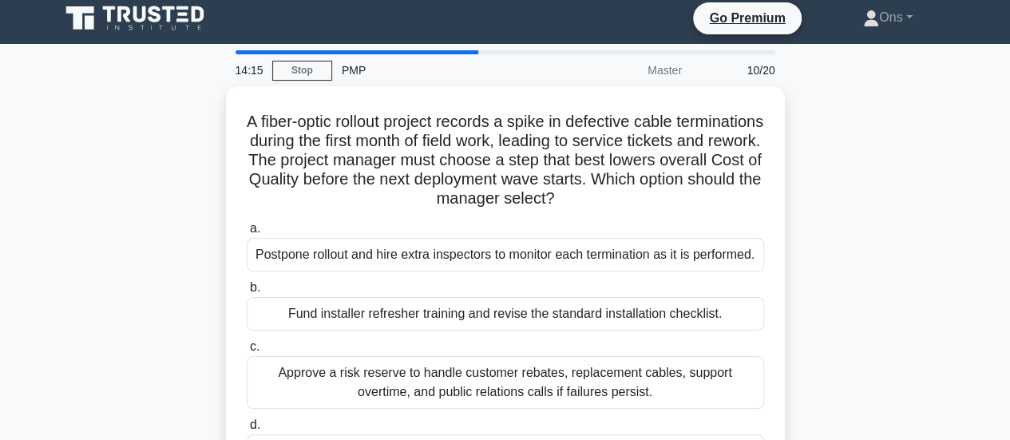
scroll to position [0, 0]
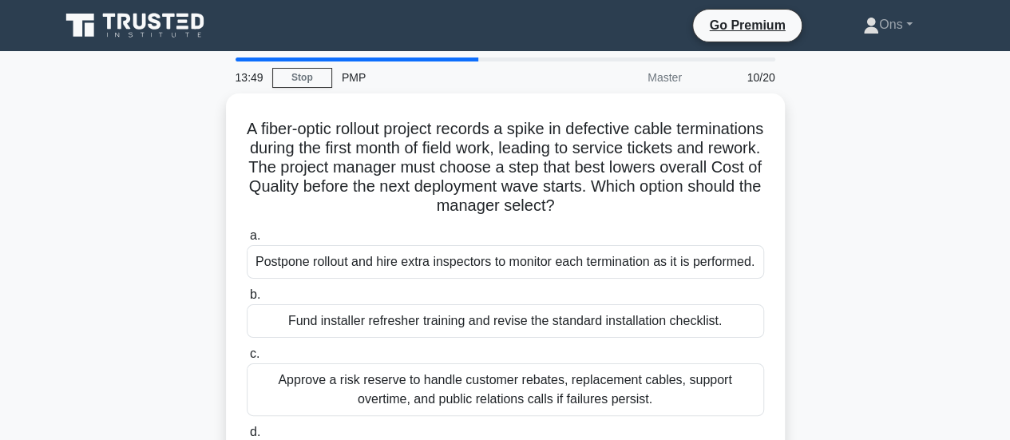
drag, startPoint x: 1022, startPoint y: 194, endPoint x: 153, endPoint y: 276, distance: 872.0
click at [153, 276] on div "A fiber-optic rollout project records a spike in defective cable terminations d…" at bounding box center [505, 304] width 911 height 423
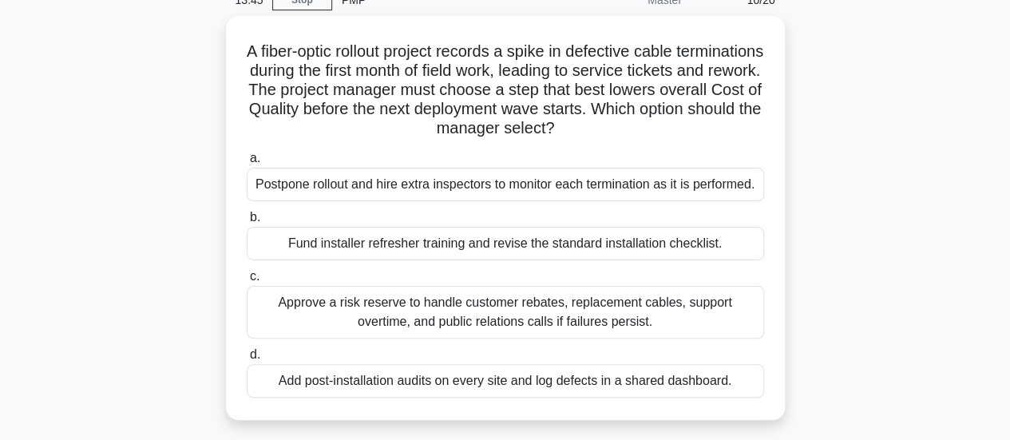
scroll to position [89, 0]
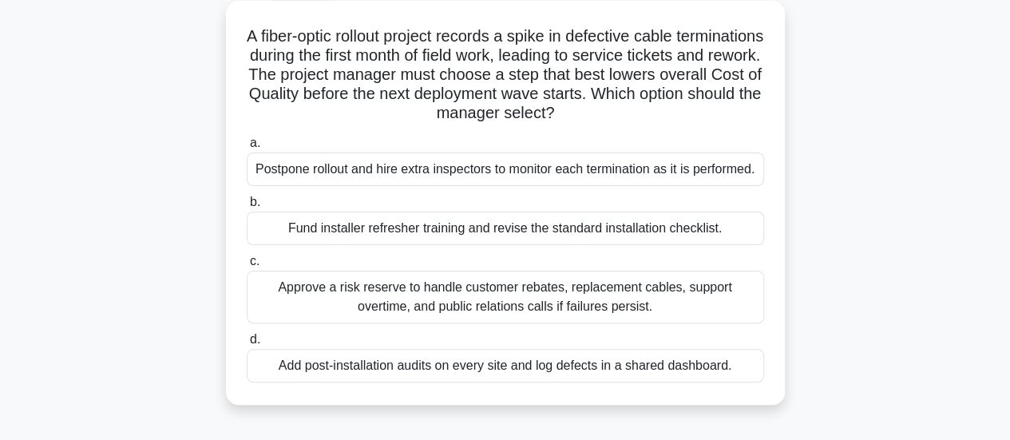
click at [703, 371] on div "Add post-installation audits on every site and log defects in a shared dashboar…" at bounding box center [506, 366] width 518 height 34
click at [247, 345] on input "d. Add post-installation audits on every site and log defects in a shared dashb…" at bounding box center [247, 340] width 0 height 10
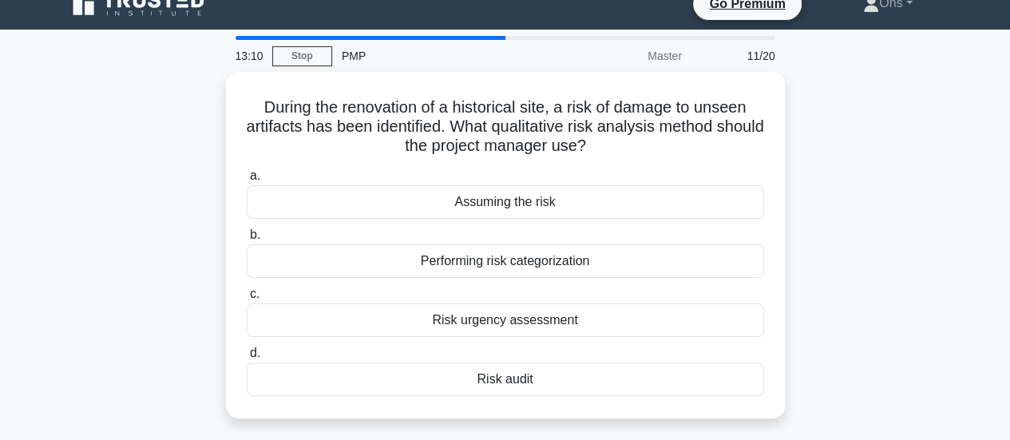
scroll to position [26, 0]
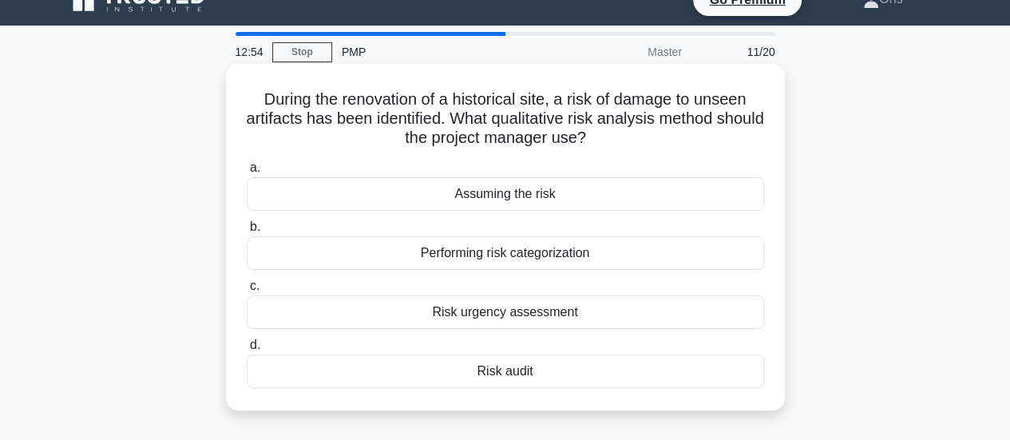
click at [715, 375] on div "Risk audit" at bounding box center [506, 372] width 518 height 34
click at [247, 351] on input "d. Risk audit" at bounding box center [247, 345] width 0 height 10
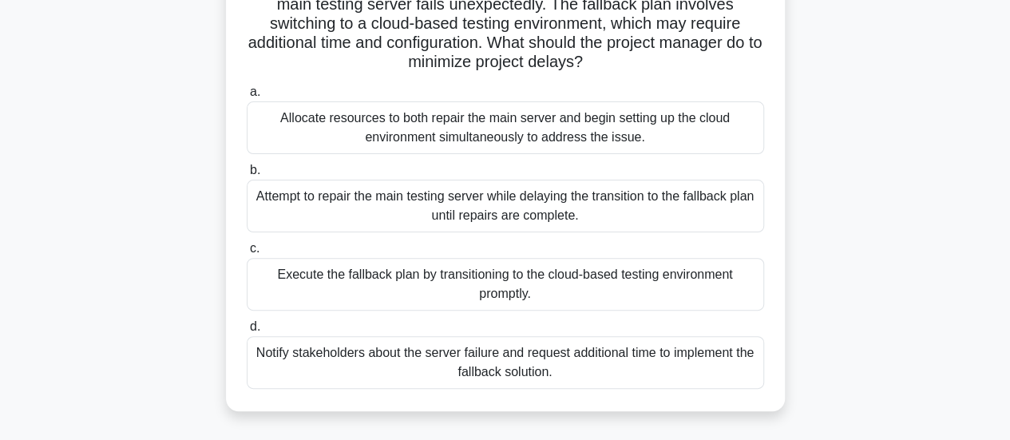
scroll to position [146, 0]
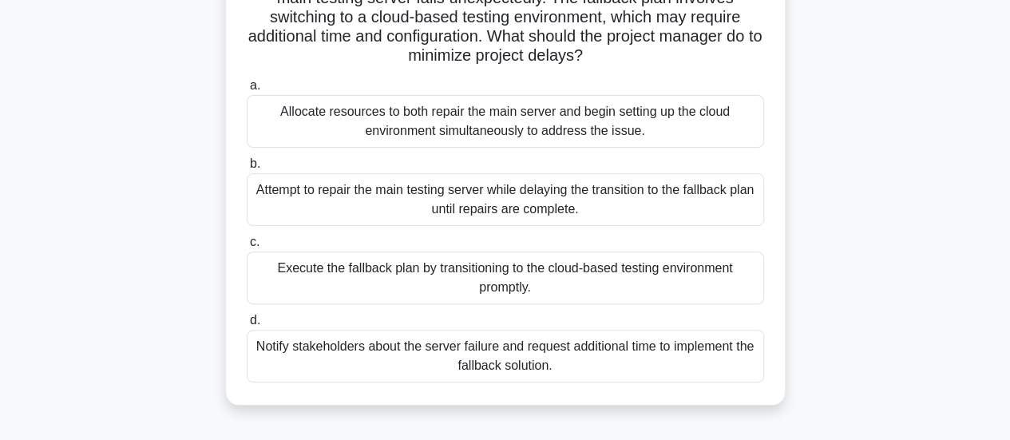
click at [617, 132] on div "Allocate resources to both repair the main server and begin setting up the clou…" at bounding box center [506, 121] width 518 height 53
click at [247, 91] on input "a. Allocate resources to both repair the main server and begin setting up the c…" at bounding box center [247, 86] width 0 height 10
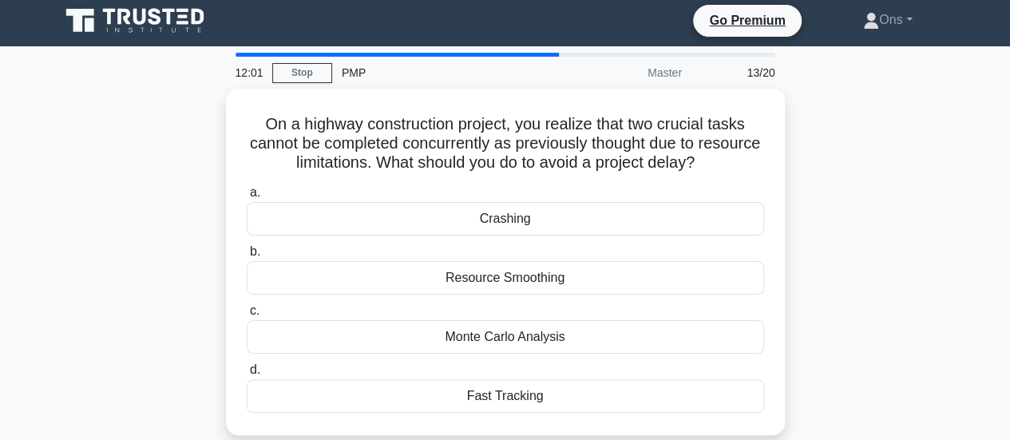
scroll to position [0, 0]
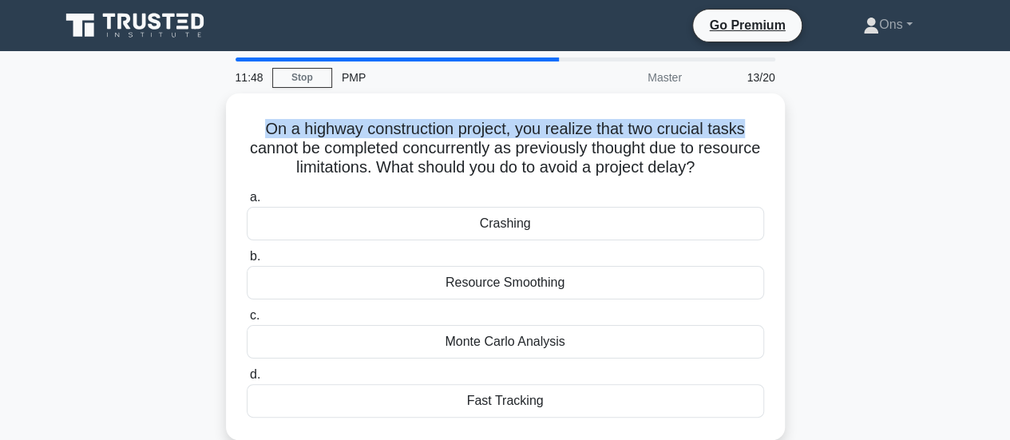
drag, startPoint x: 1004, startPoint y: 79, endPoint x: 1003, endPoint y: 103, distance: 24.0
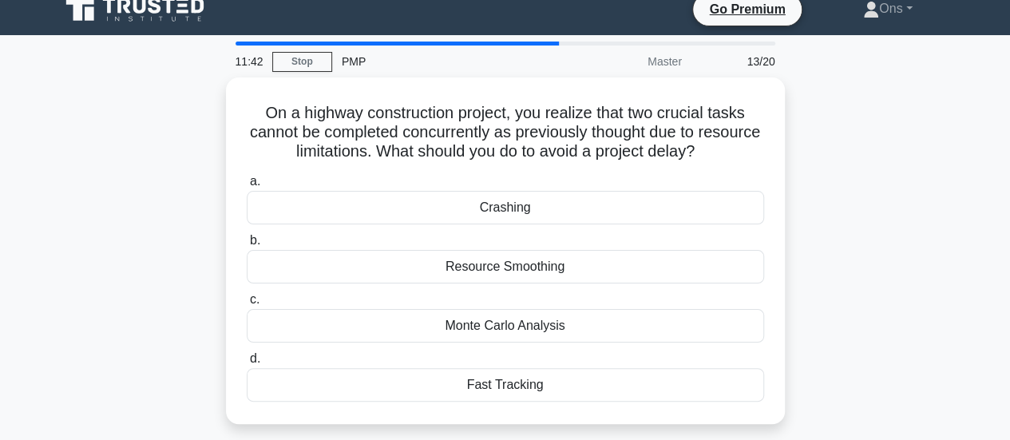
scroll to position [17, 0]
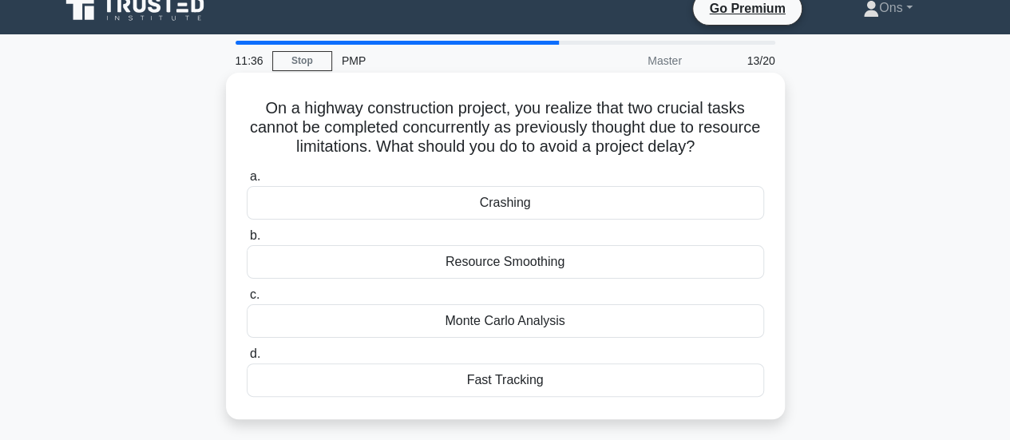
click at [637, 325] on div "Monte Carlo Analysis" at bounding box center [506, 321] width 518 height 34
click at [247, 300] on input "c. Monte Carlo Analysis" at bounding box center [247, 295] width 0 height 10
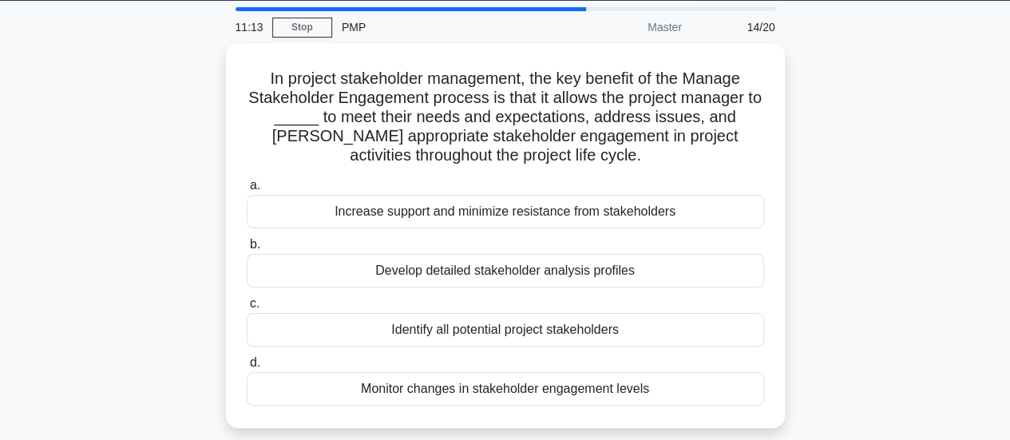
scroll to position [50, 0]
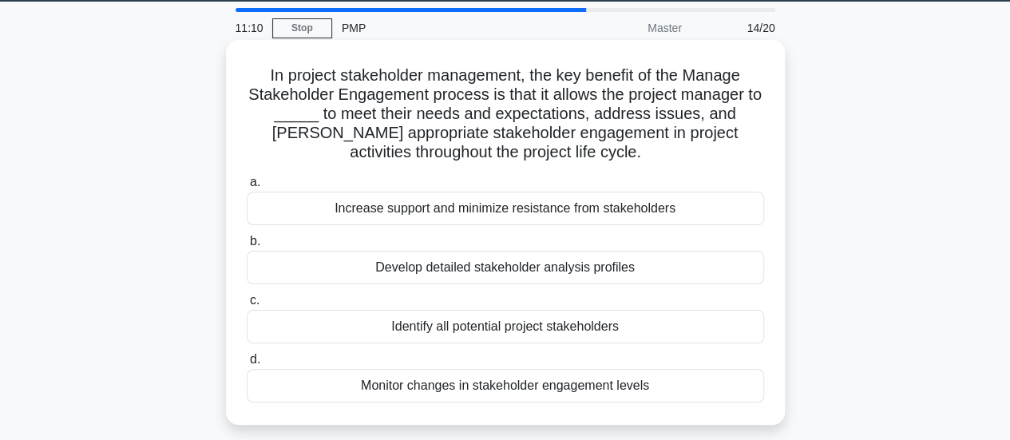
click at [635, 212] on div "Increase support and minimize resistance from stakeholders" at bounding box center [506, 209] width 518 height 34
click at [247, 188] on input "a. Increase support and minimize resistance from stakeholders" at bounding box center [247, 182] width 0 height 10
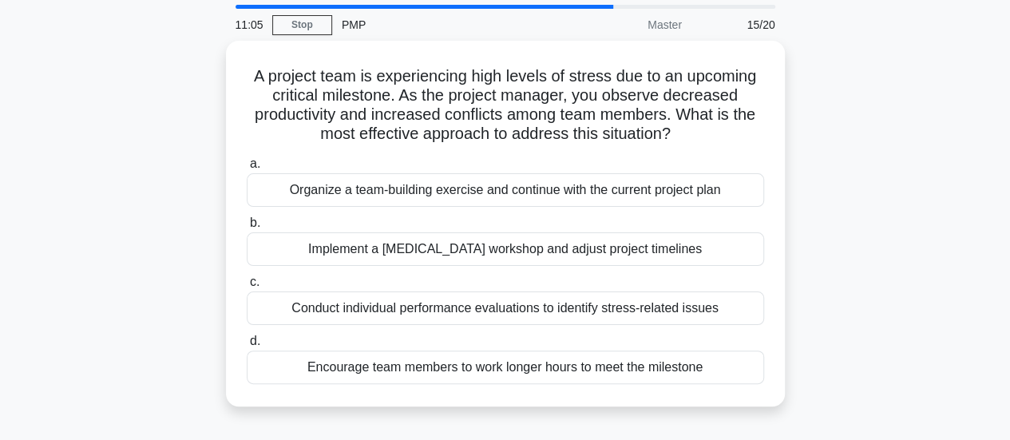
scroll to position [54, 0]
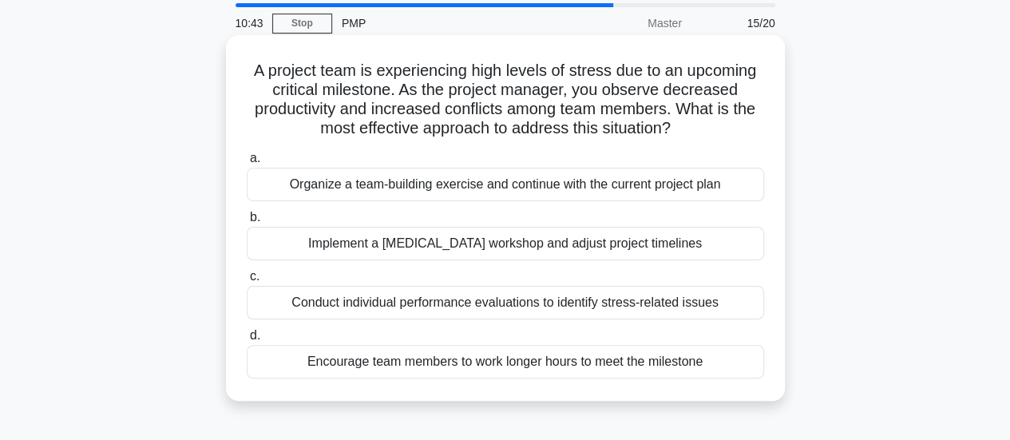
click at [693, 309] on div "Conduct individual performance evaluations to identify stress-related issues" at bounding box center [506, 303] width 518 height 34
click at [247, 282] on input "c. Conduct individual performance evaluations to identify stress-related issues" at bounding box center [247, 277] width 0 height 10
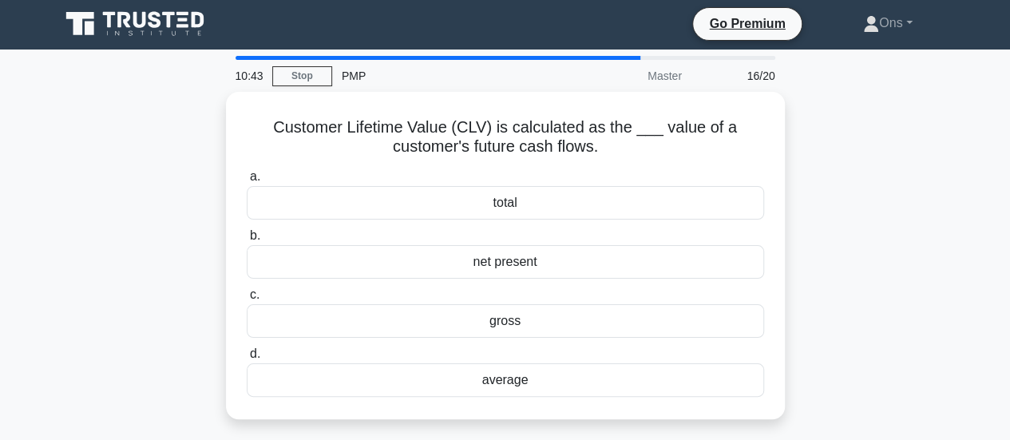
scroll to position [0, 0]
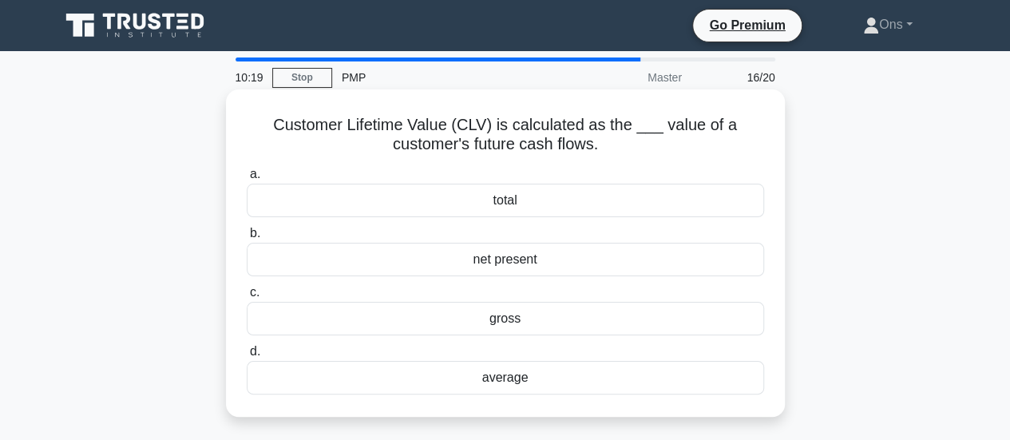
click at [690, 188] on div "total" at bounding box center [506, 201] width 518 height 34
click at [247, 180] on input "a. total" at bounding box center [247, 174] width 0 height 10
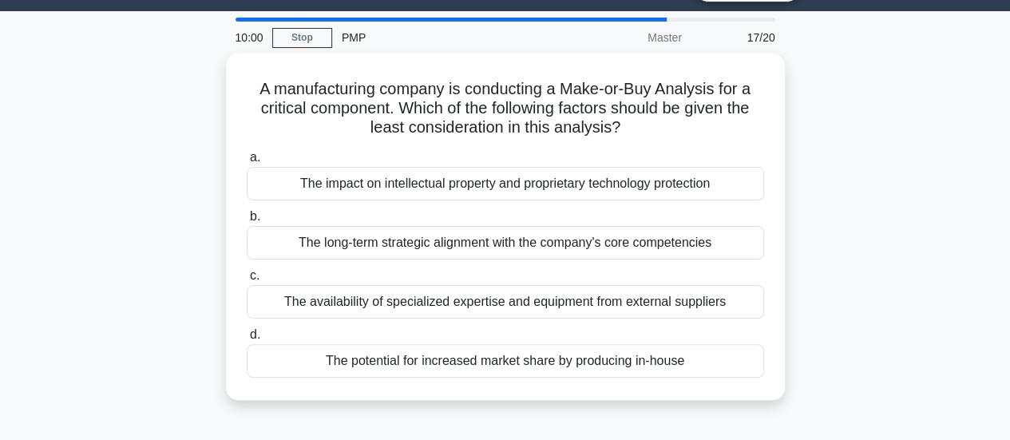
scroll to position [39, 0]
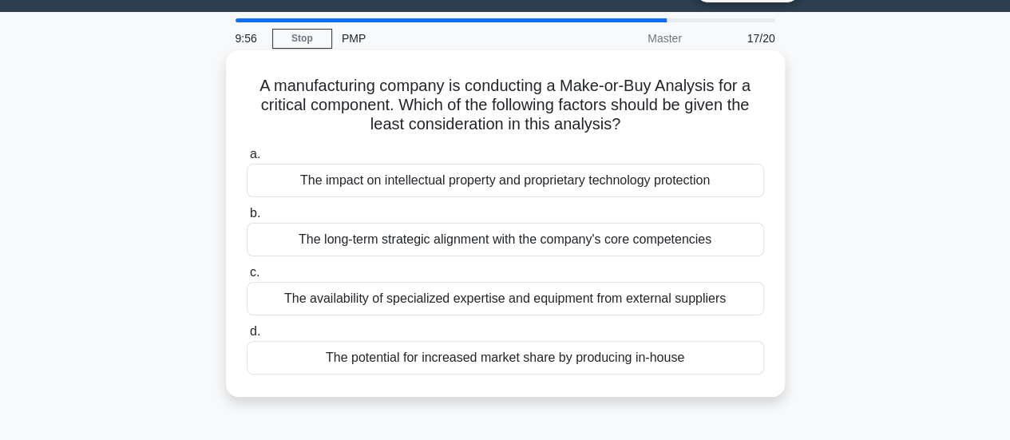
click at [700, 363] on div "The potential for increased market share by producing in-house" at bounding box center [506, 358] width 518 height 34
click at [247, 337] on input "d. The potential for increased market share by producing in-house" at bounding box center [247, 332] width 0 height 10
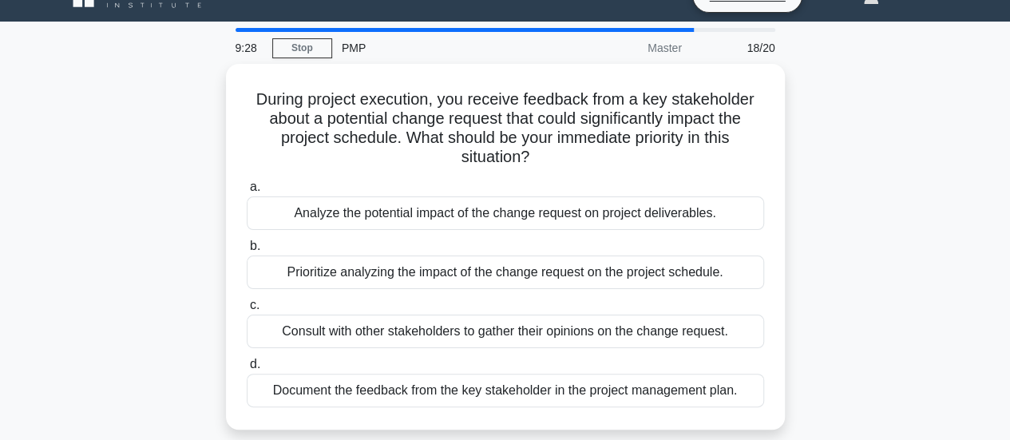
scroll to position [26, 0]
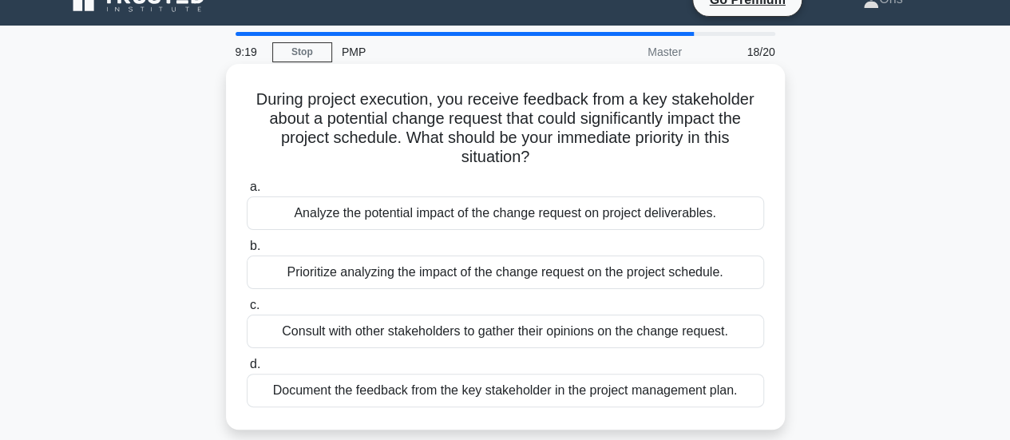
click at [736, 279] on div "Prioritize analyzing the impact of the change request on the project schedule." at bounding box center [506, 273] width 518 height 34
click at [247, 252] on input "b. Prioritize analyzing the impact of the change request on the project schedul…" at bounding box center [247, 246] width 0 height 10
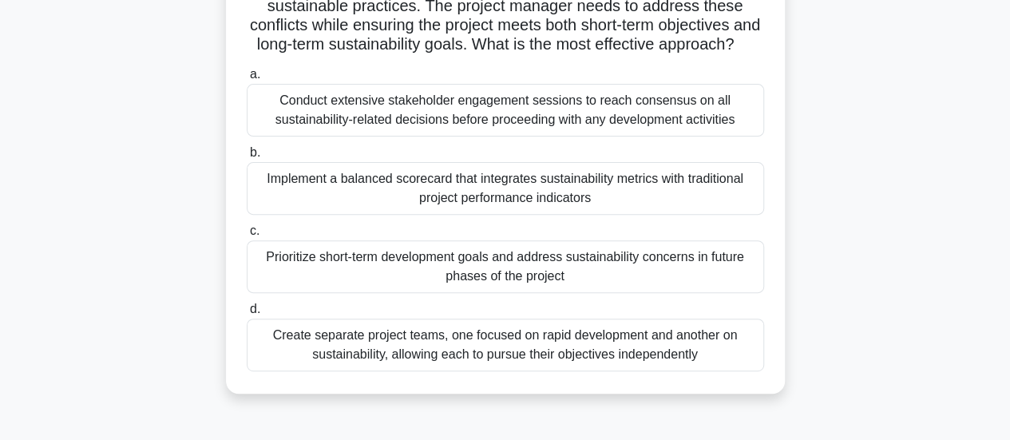
scroll to position [203, 0]
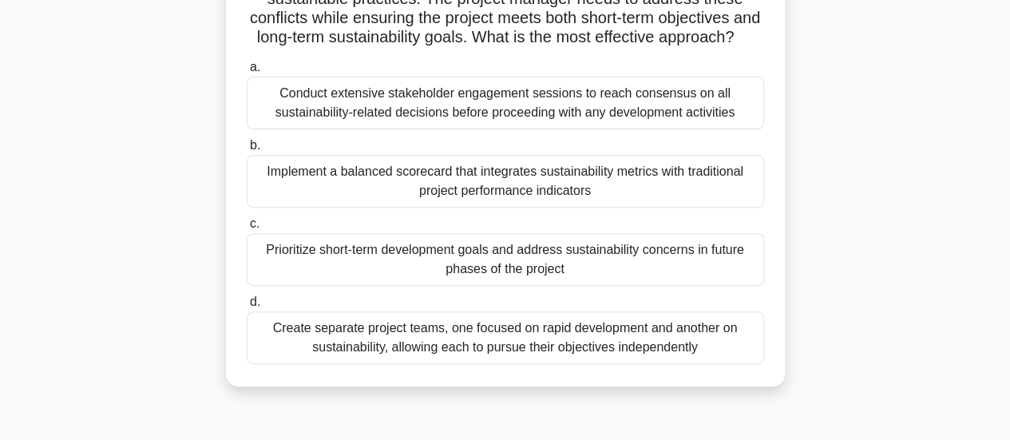
click at [698, 124] on div "Conduct extensive stakeholder engagement sessions to reach consensus on all sus…" at bounding box center [506, 103] width 518 height 53
click at [247, 73] on input "a. Conduct extensive stakeholder engagement sessions to reach consensus on all …" at bounding box center [247, 67] width 0 height 10
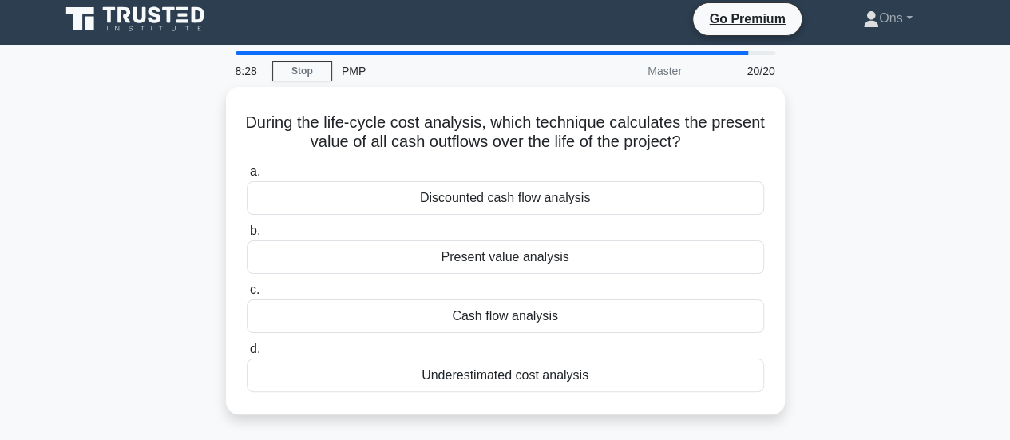
scroll to position [0, 0]
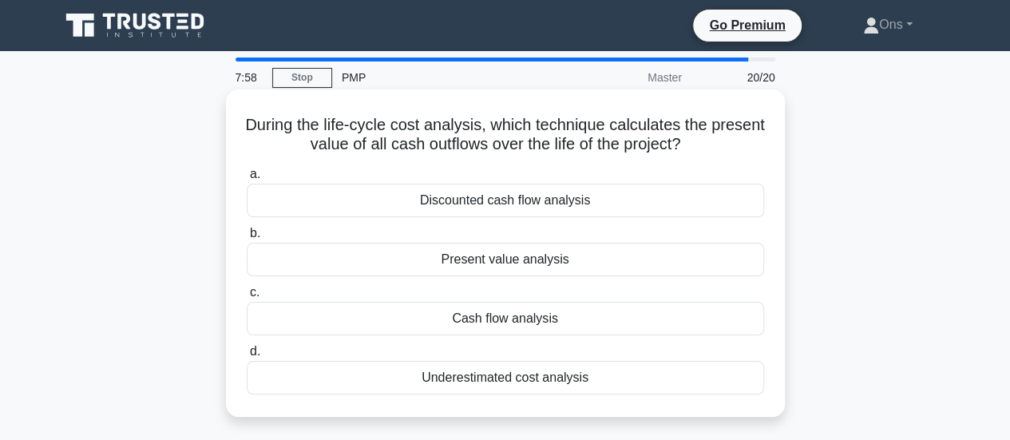
click at [565, 271] on div "Present value analysis" at bounding box center [506, 260] width 518 height 34
click at [247, 239] on input "b. Present value analysis" at bounding box center [247, 233] width 0 height 10
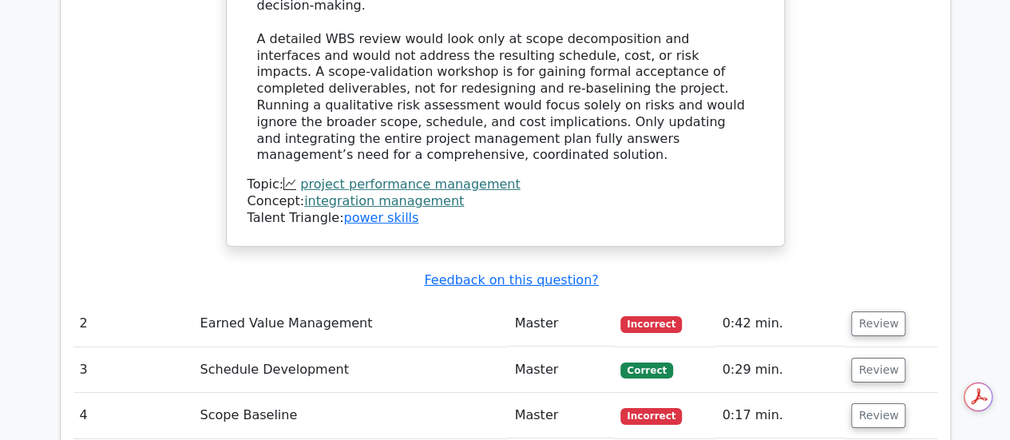
scroll to position [2501, 0]
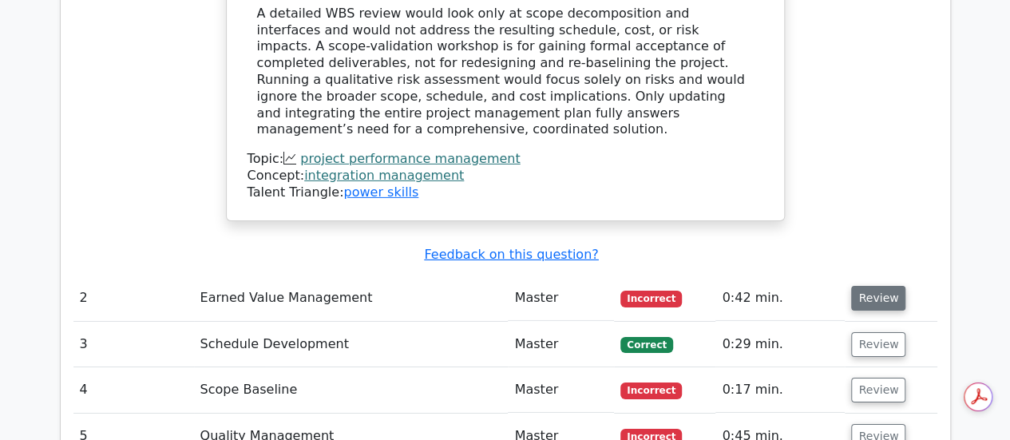
click at [867, 286] on button "Review" at bounding box center [878, 298] width 54 height 25
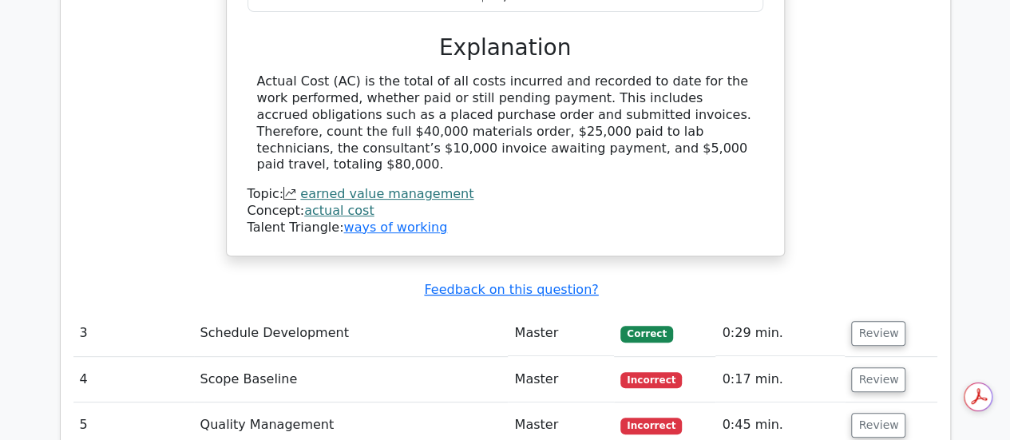
scroll to position [0, 0]
click at [879, 321] on button "Review" at bounding box center [878, 333] width 54 height 25
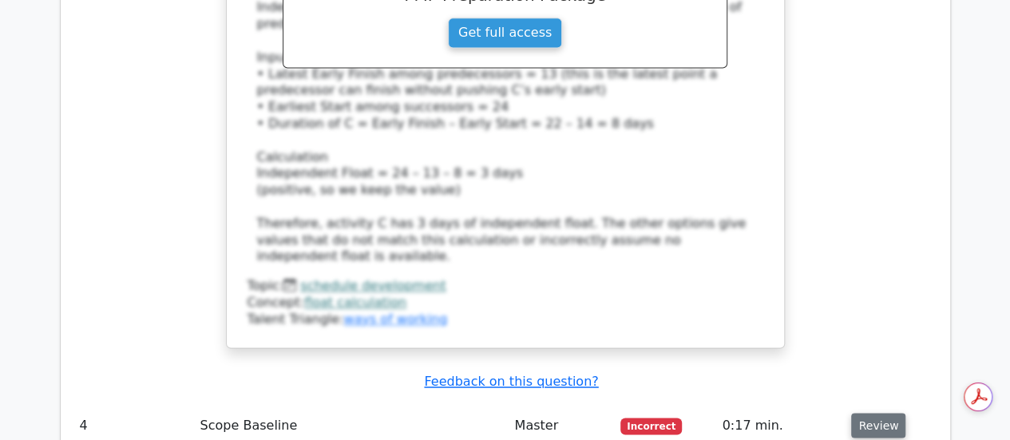
click at [877, 413] on button "Review" at bounding box center [878, 425] width 54 height 25
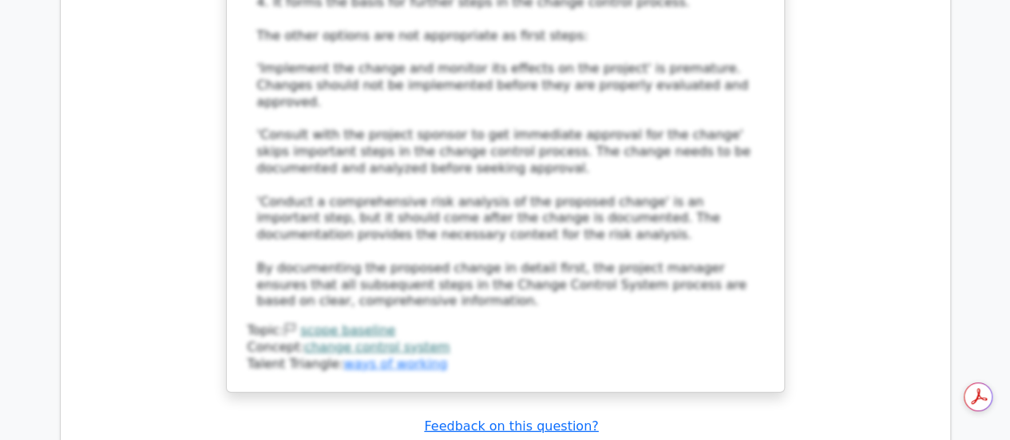
scroll to position [5210, 0]
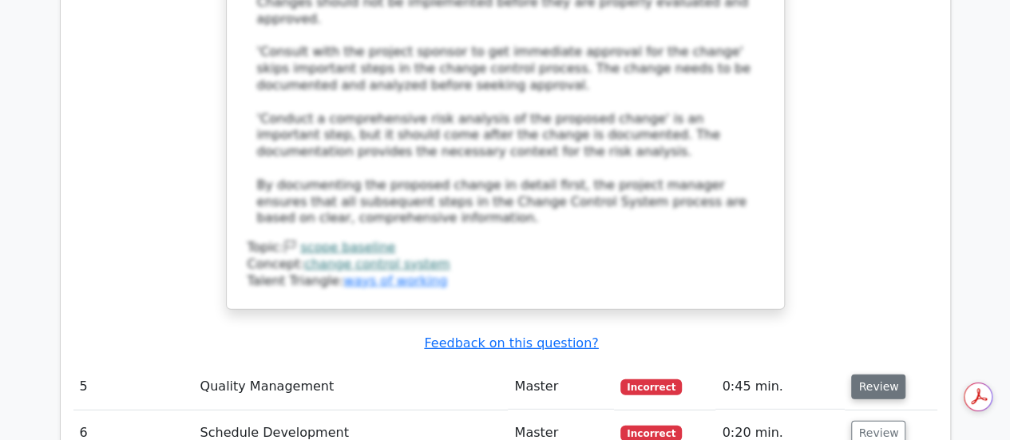
click at [882, 375] on button "Review" at bounding box center [878, 387] width 54 height 25
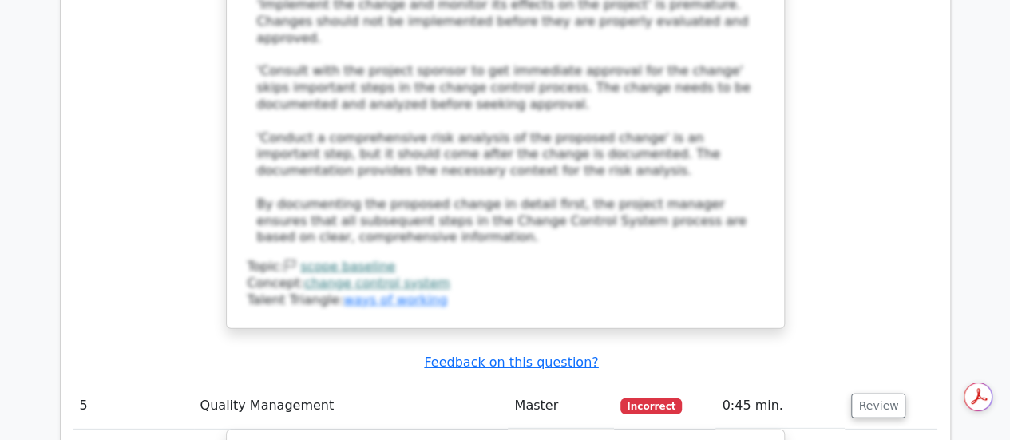
scroll to position [5205, 0]
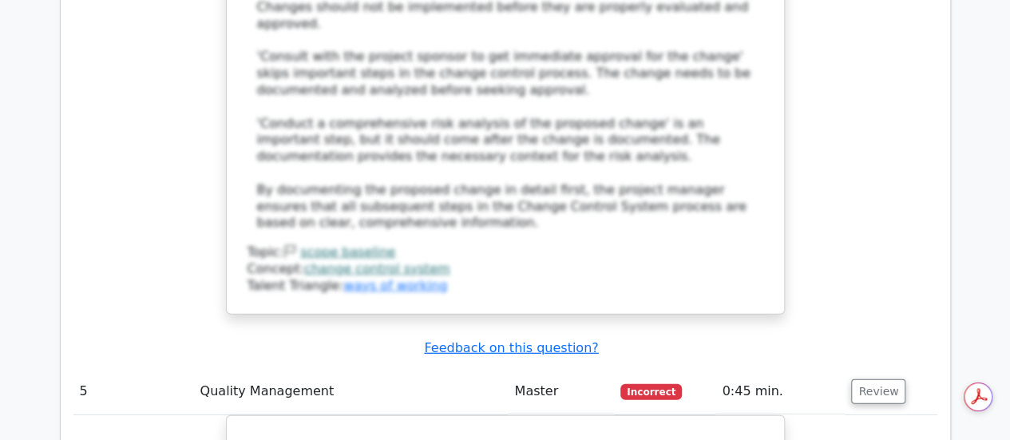
drag, startPoint x: 704, startPoint y: 280, endPoint x: 181, endPoint y: 183, distance: 532.0
copy h5 "Customer support collects complaint counts from four regions and three product …"
drag, startPoint x: 542, startPoint y: 331, endPoint x: 461, endPoint y: 335, distance: 80.8
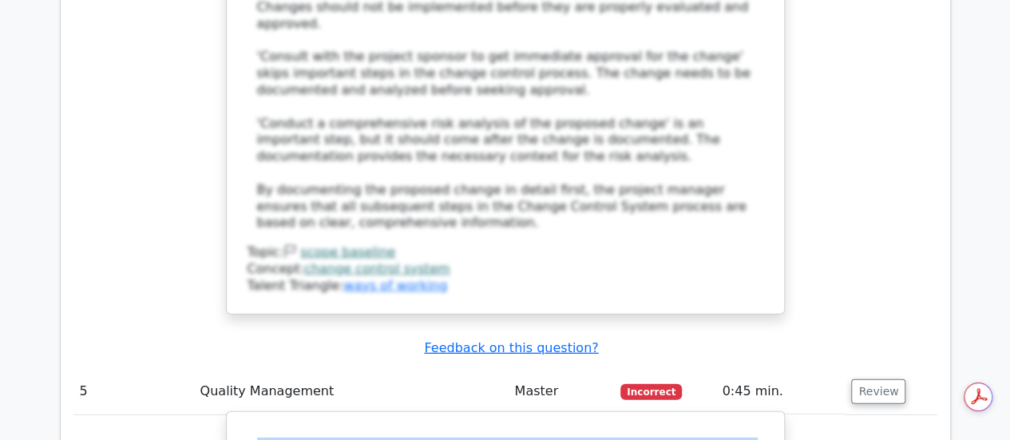
copy div "Stratification"
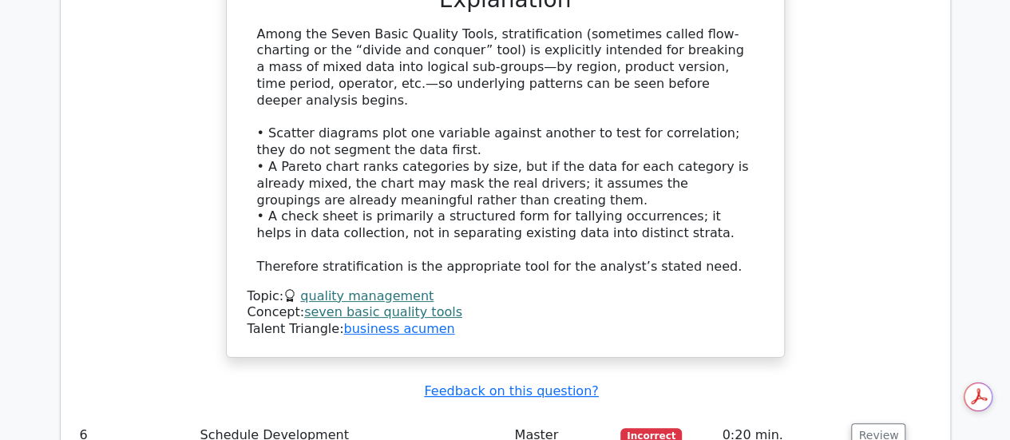
scroll to position [6099, 0]
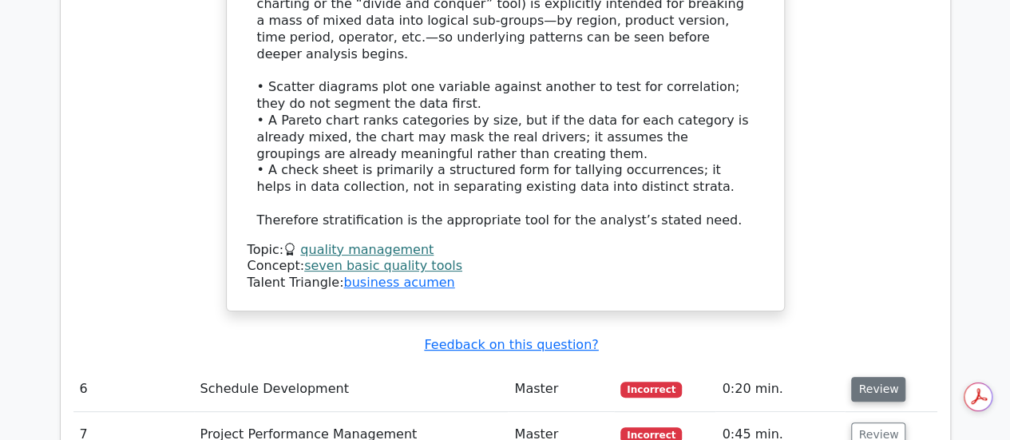
click at [872, 377] on button "Review" at bounding box center [878, 389] width 54 height 25
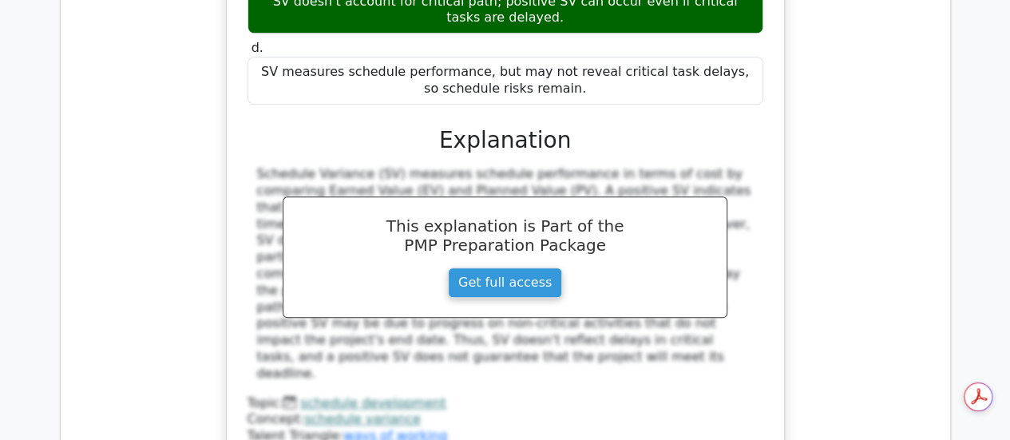
scroll to position [6918, 0]
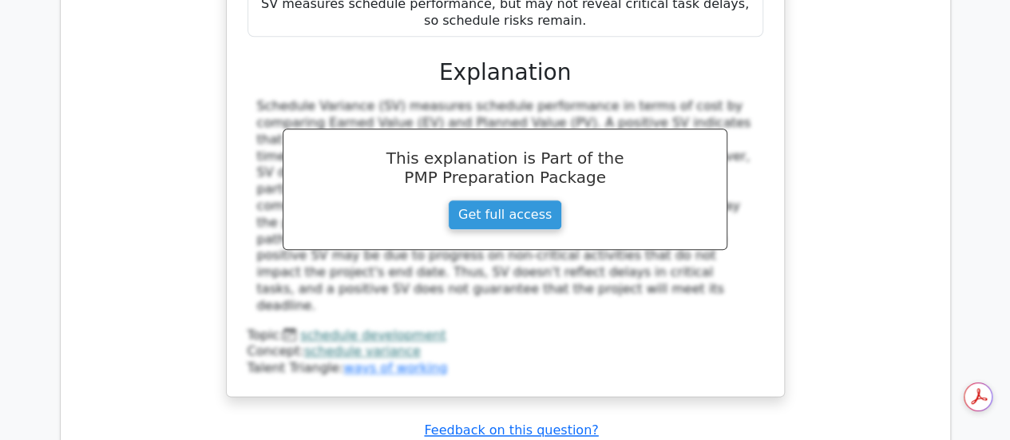
drag, startPoint x: 611, startPoint y: 235, endPoint x: 200, endPoint y: 186, distance: 414.2
copy h5 "During the procurement process, a project requires a contract type that allows …"
drag, startPoint x: 597, startPoint y: 339, endPoint x: 426, endPoint y: 335, distance: 171.8
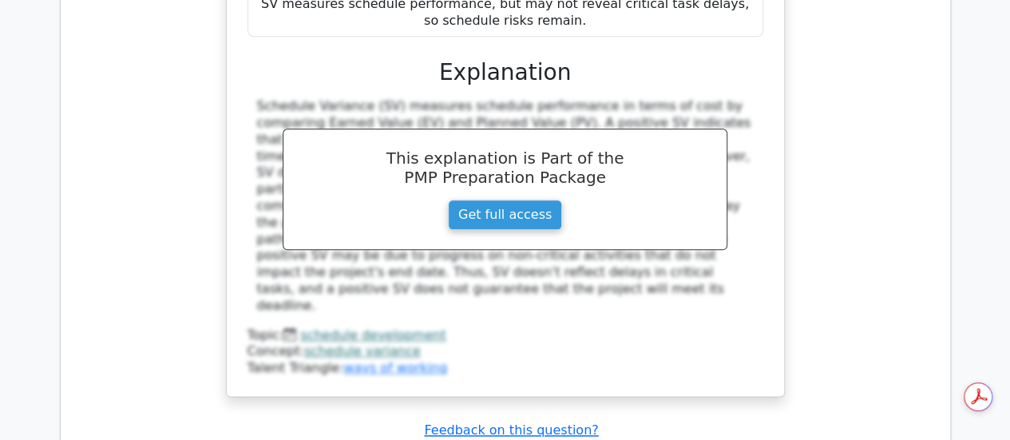
copy div "Cost-plus-fixed-fee contract"
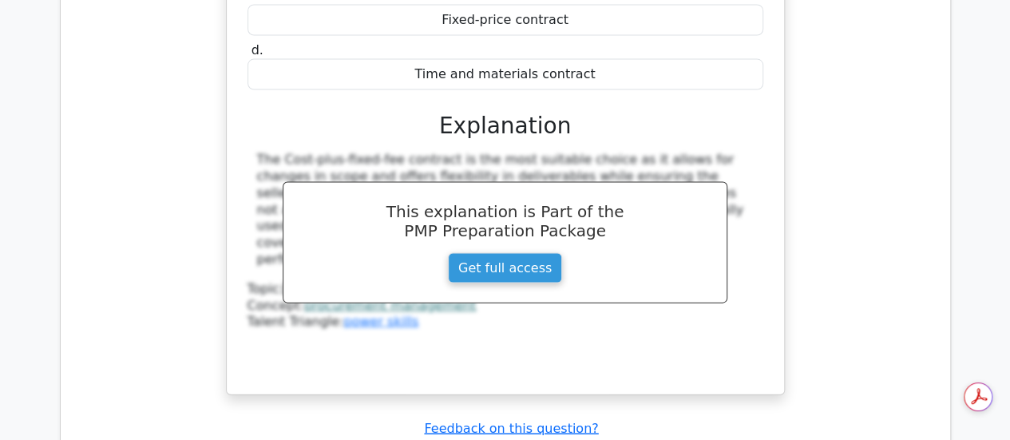
scroll to position [7663, 0]
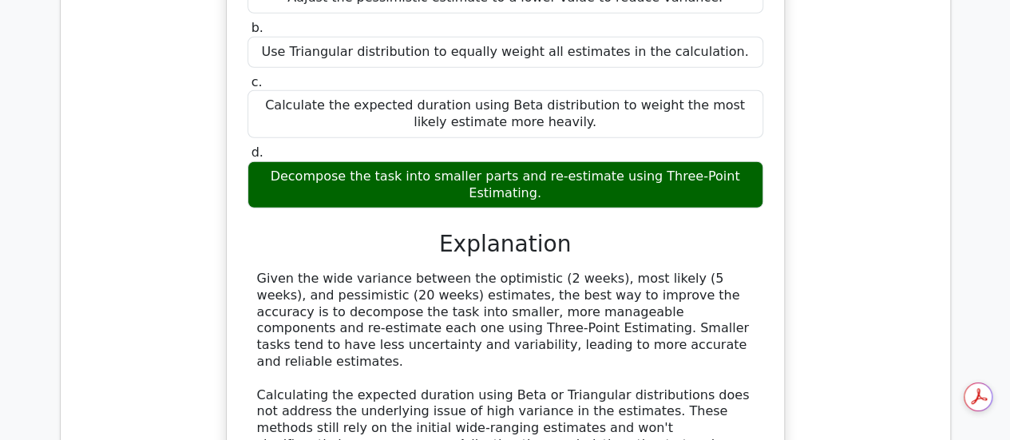
scroll to position [8408, 0]
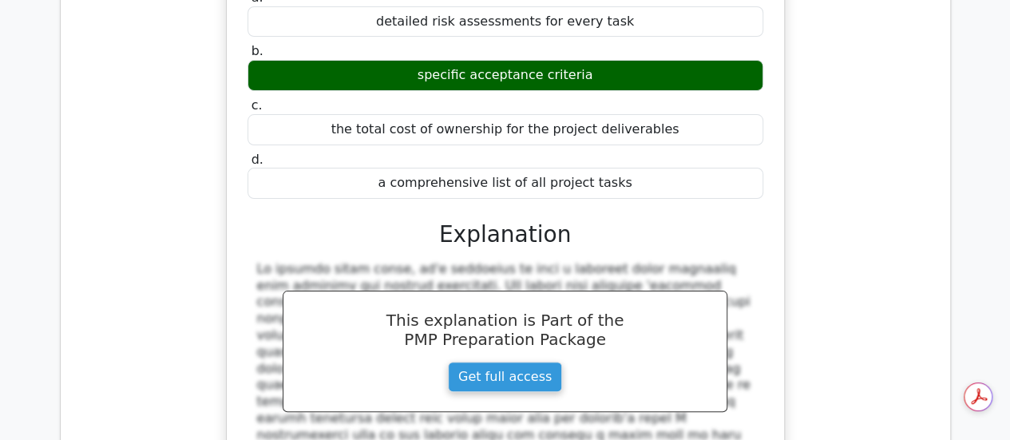
scroll to position [9248, 0]
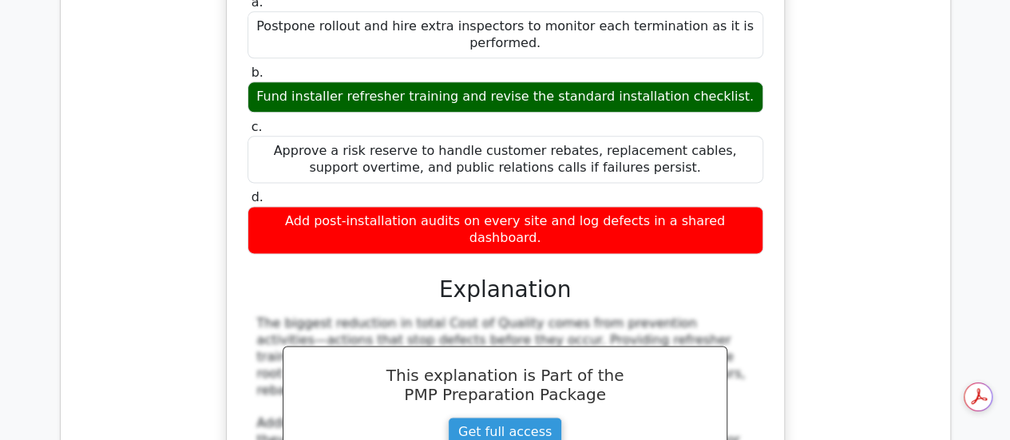
scroll to position [10067, 0]
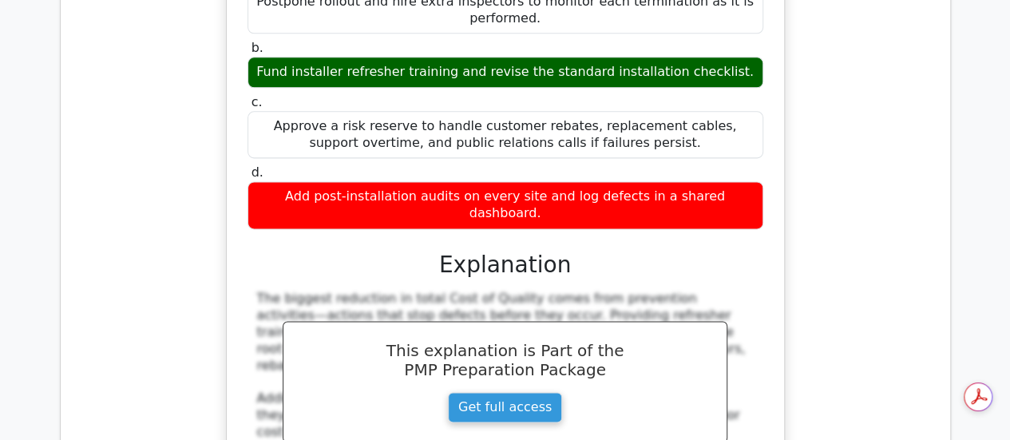
drag, startPoint x: 637, startPoint y: 228, endPoint x: 240, endPoint y: 180, distance: 399.9
copy h5 "During the renovation of a historical site, a risk of damage to unseen artifact…"
drag, startPoint x: 609, startPoint y: 330, endPoint x: 388, endPoint y: 323, distance: 221.3
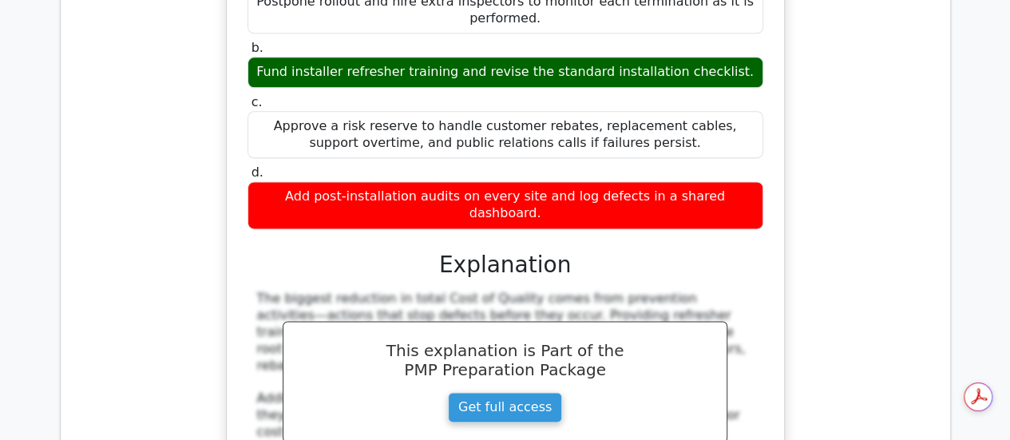
copy div "Performing risk categorization"
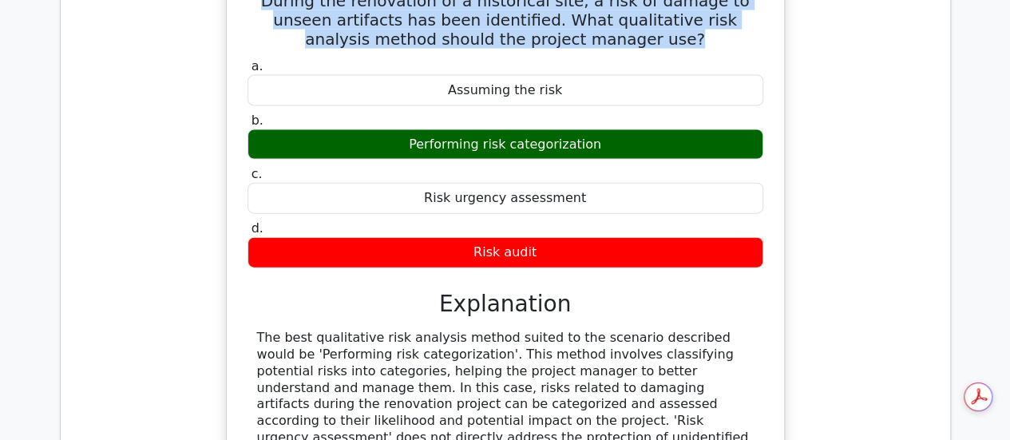
scroll to position [10823, 0]
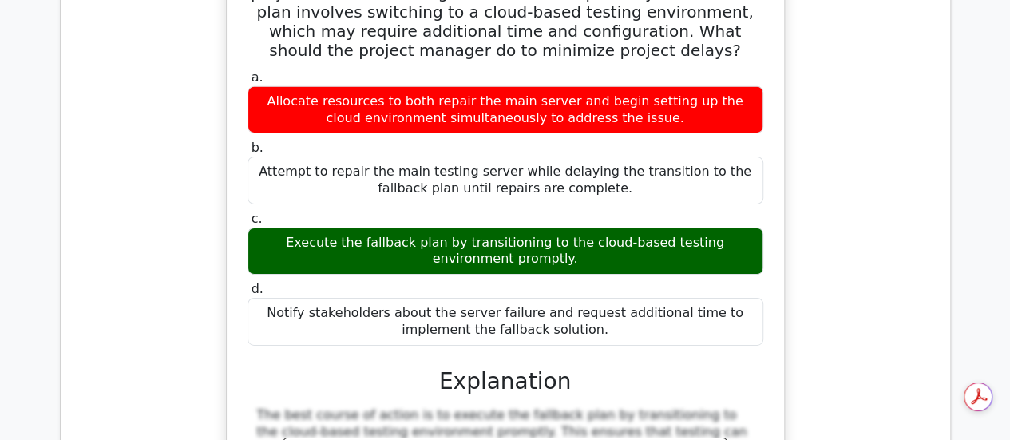
scroll to position [11663, 0]
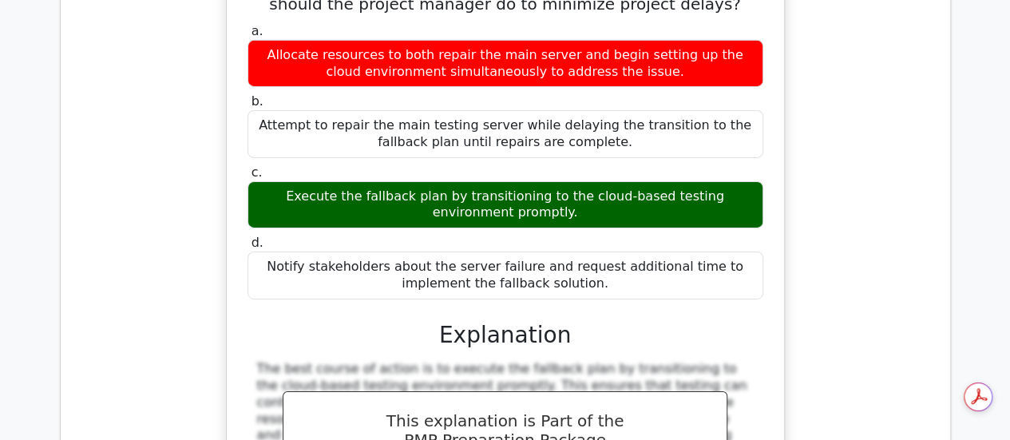
drag, startPoint x: 752, startPoint y: 177, endPoint x: 225, endPoint y: 141, distance: 528.4
copy h5 "On a highway construction project, you realize that two crucial tasks cannot be…"
drag, startPoint x: 569, startPoint y: 283, endPoint x: 407, endPoint y: 286, distance: 161.4
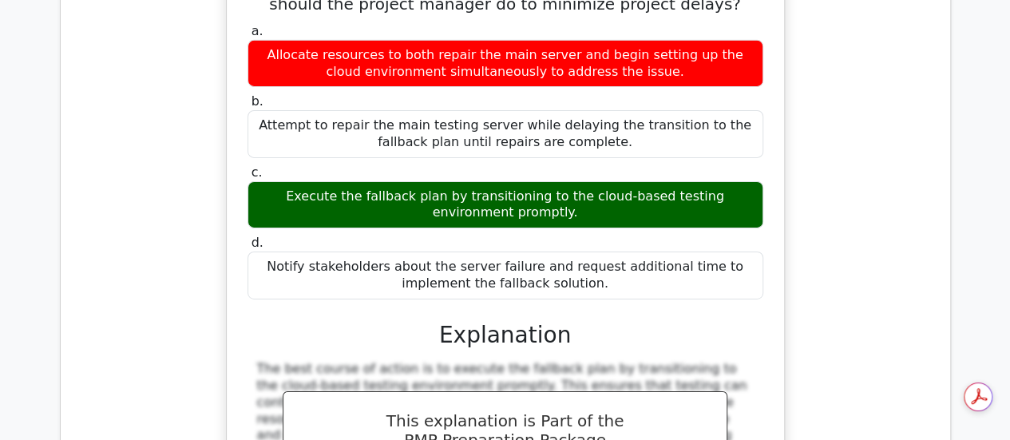
copy div "Resource Smoothing"
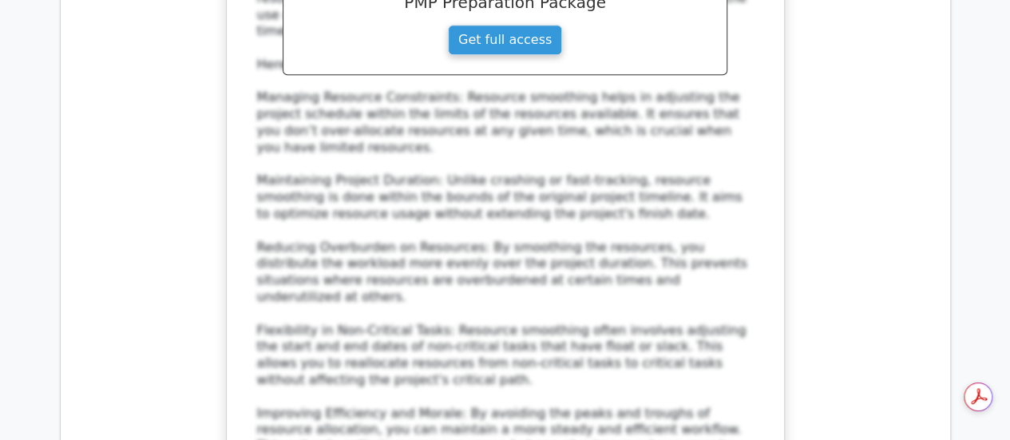
scroll to position [12929, 0]
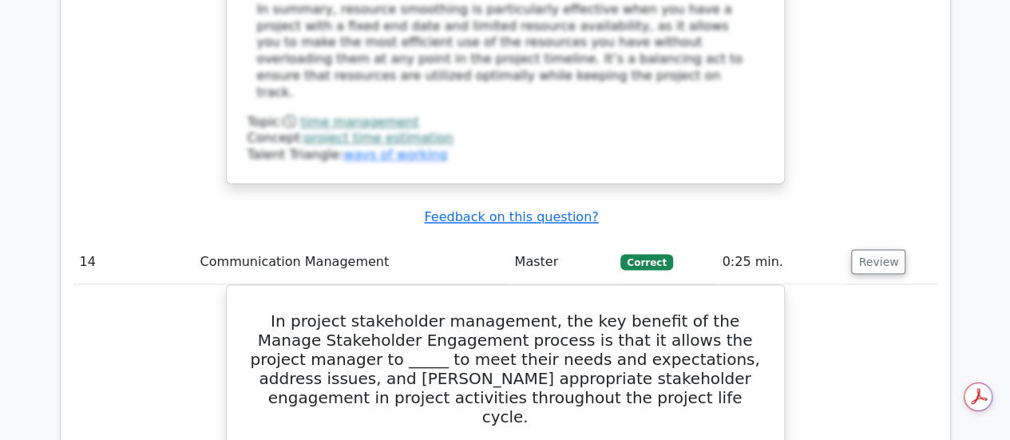
scroll to position [13482, 0]
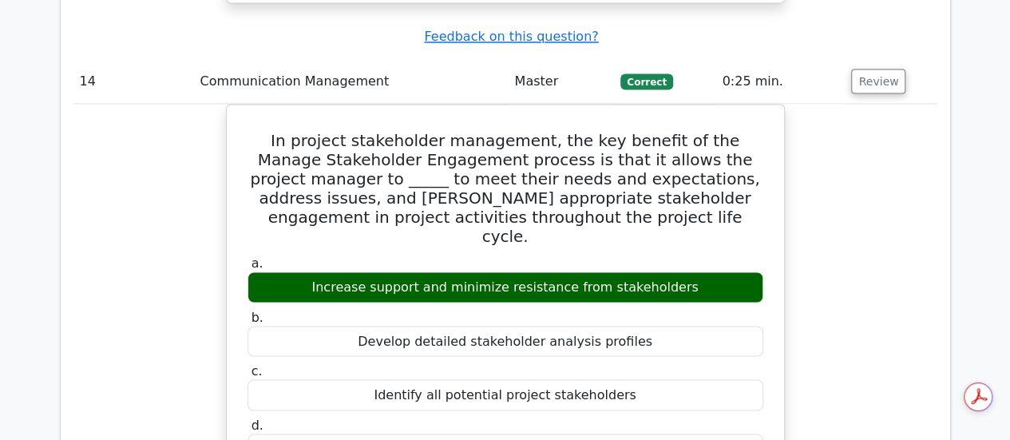
scroll to position [13578, 0]
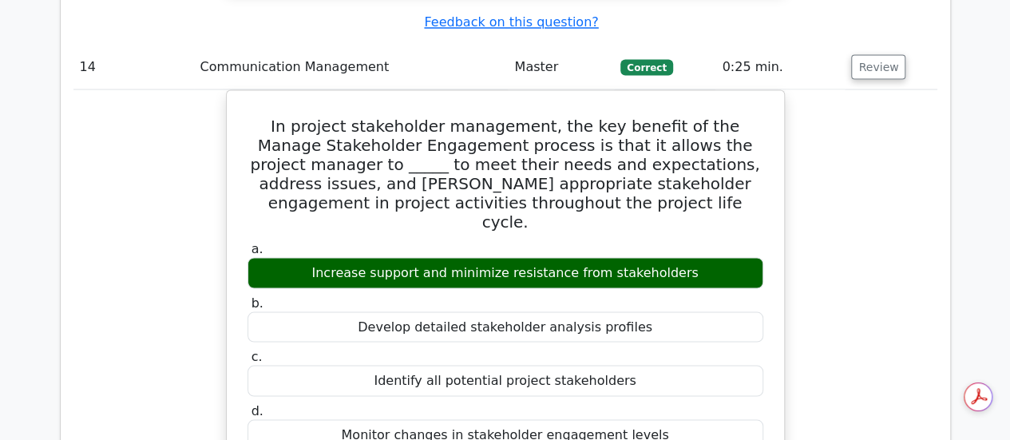
drag, startPoint x: 696, startPoint y: 177, endPoint x: 93, endPoint y: 98, distance: 609.0
copy h5 "A project team is experiencing high levels of stress due to an upcoming critica…"
drag, startPoint x: 729, startPoint y: 284, endPoint x: 261, endPoint y: 286, distance: 468.0
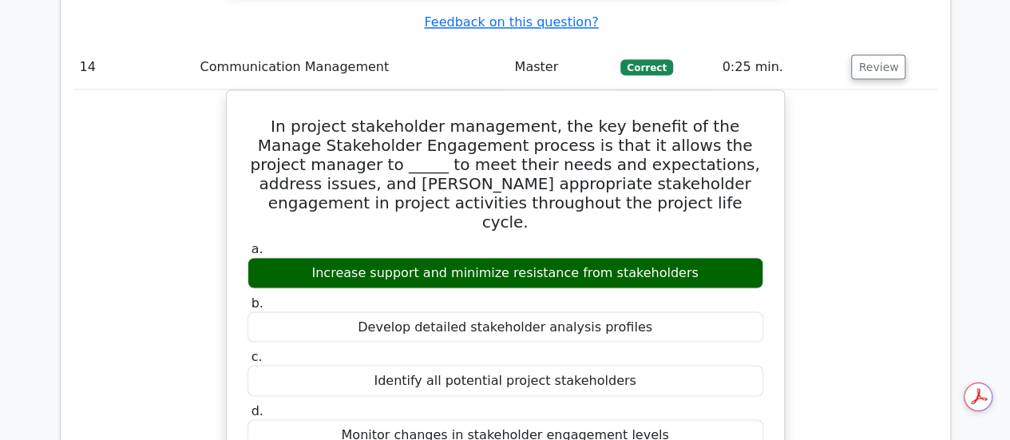
copy div "Implement a stress management workshop and adjust project timelines"
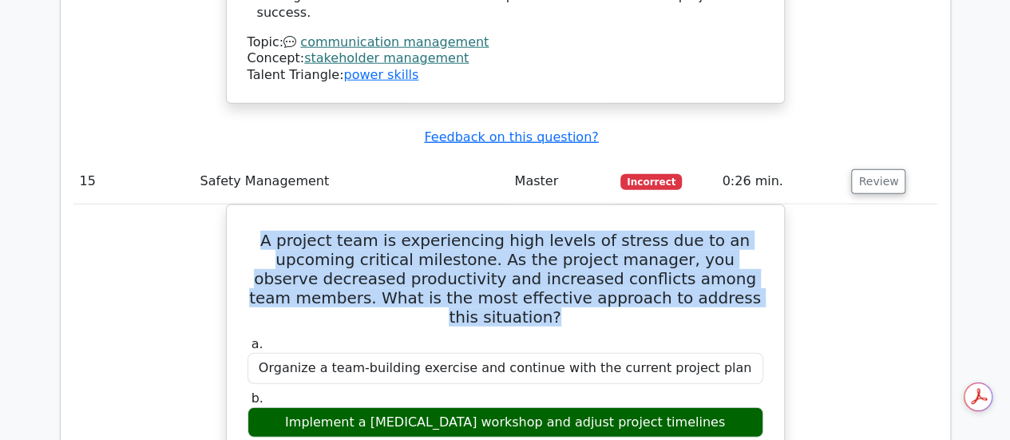
scroll to position [14249, 0]
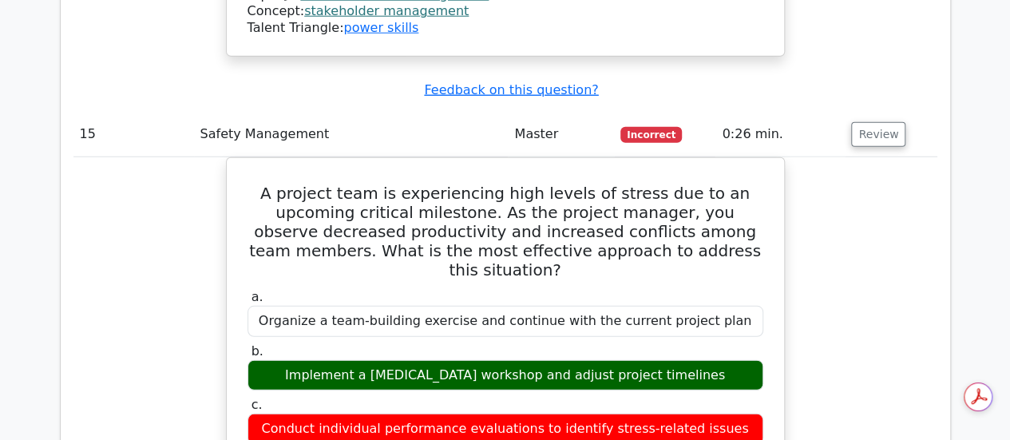
drag, startPoint x: 625, startPoint y: 198, endPoint x: 249, endPoint y: 172, distance: 376.3
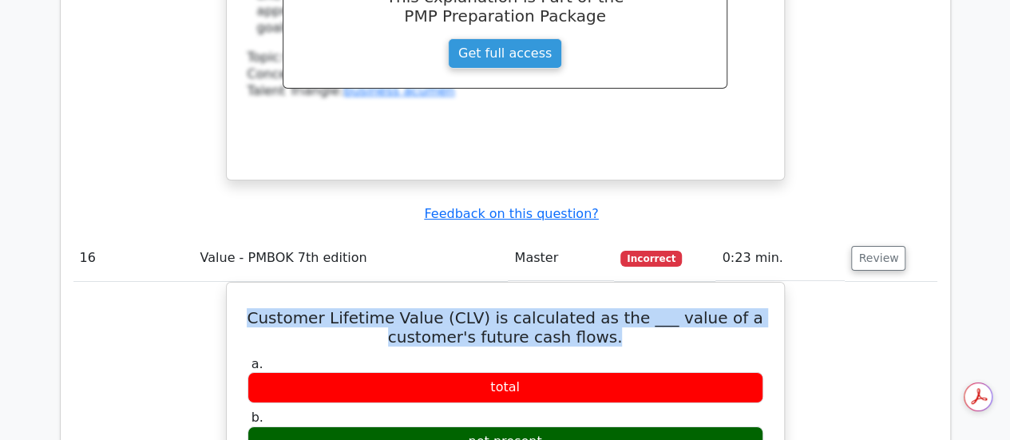
scroll to position [14940, 0]
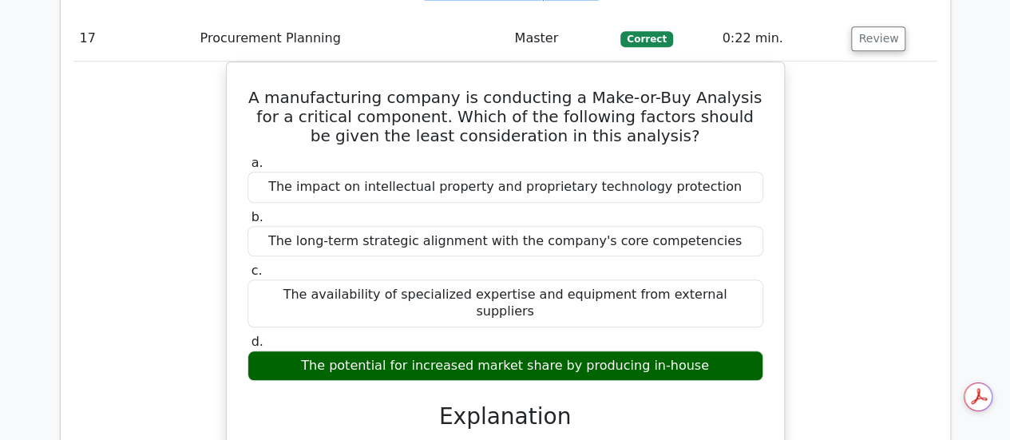
scroll to position [15801, 0]
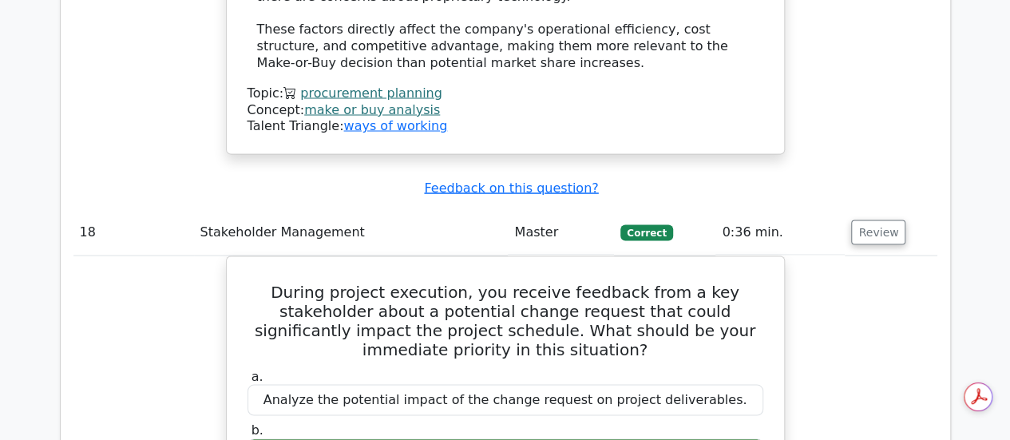
scroll to position [16621, 0]
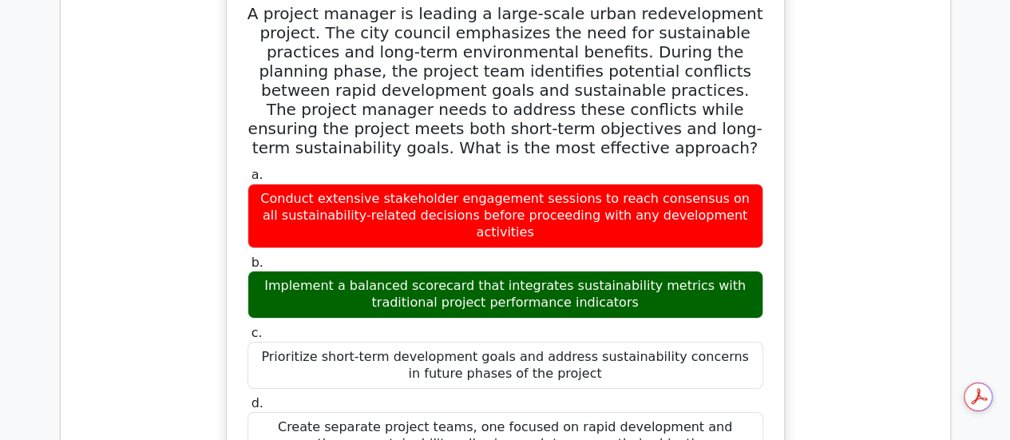
scroll to position [17760, 0]
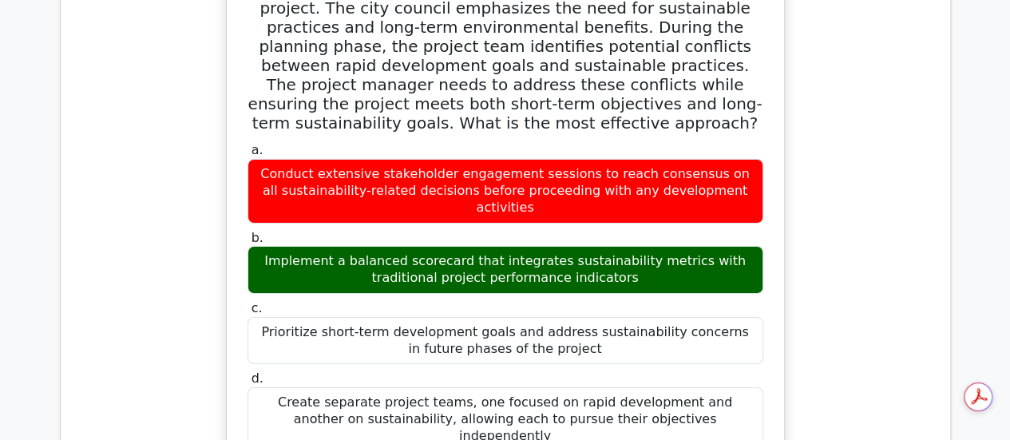
drag, startPoint x: 724, startPoint y: 255, endPoint x: 249, endPoint y: 212, distance: 476.3
drag, startPoint x: 597, startPoint y: 301, endPoint x: 404, endPoint y: 303, distance: 193.3
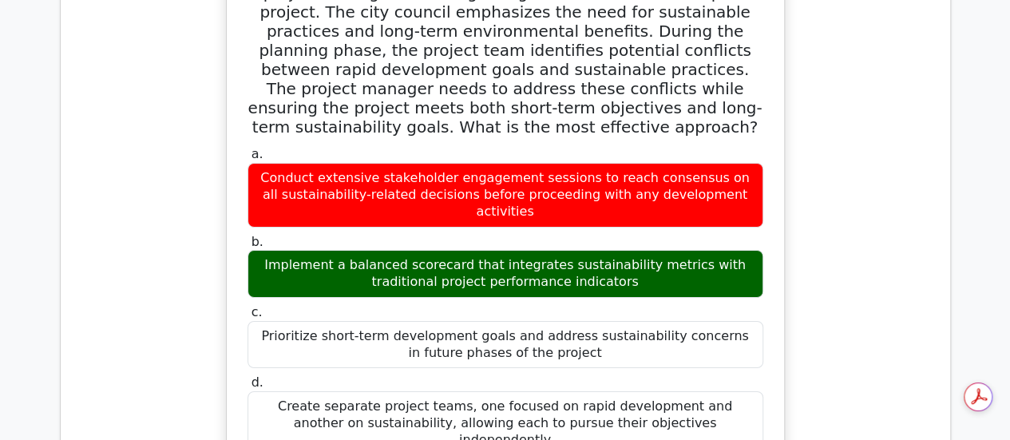
scroll to position [0, 0]
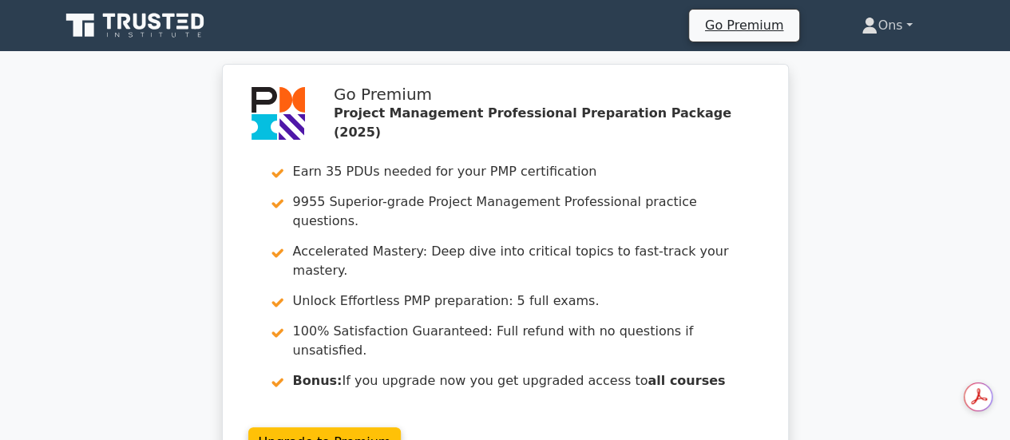
click at [903, 34] on link "Ons" at bounding box center [886, 26] width 127 height 32
click at [875, 63] on link "Profile" at bounding box center [887, 63] width 126 height 26
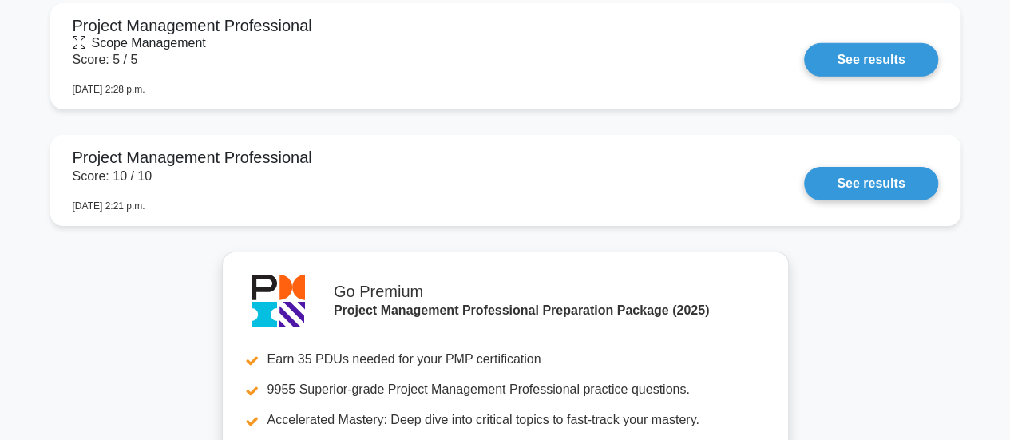
scroll to position [5484, 0]
